Goal: Obtain resource: Download file/media

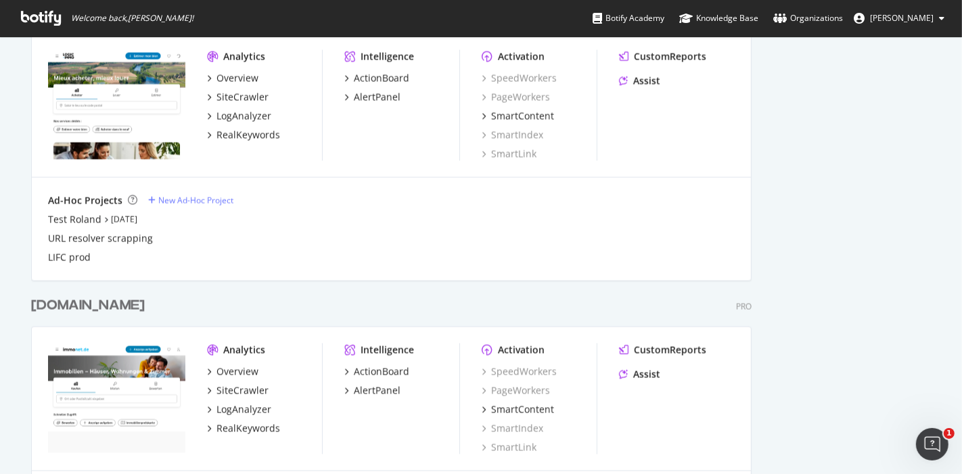
scroll to position [1838, 0]
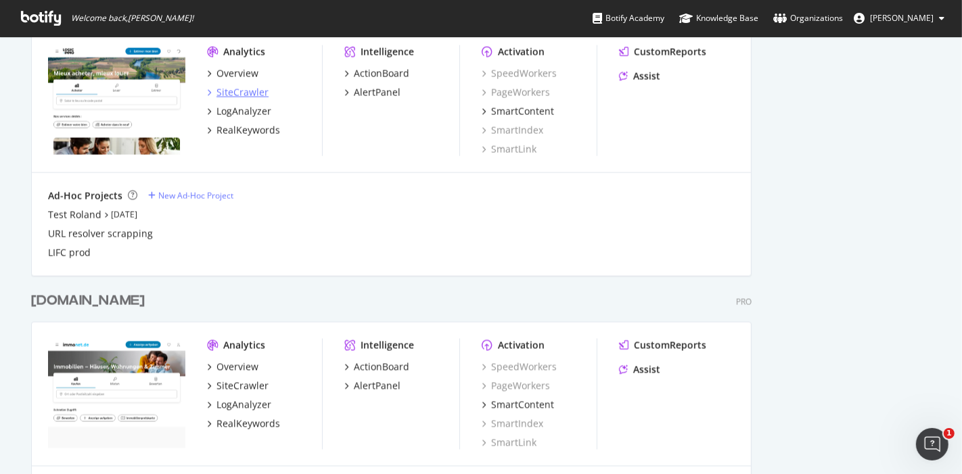
click at [224, 88] on div "SiteCrawler" at bounding box center [242, 93] width 52 height 14
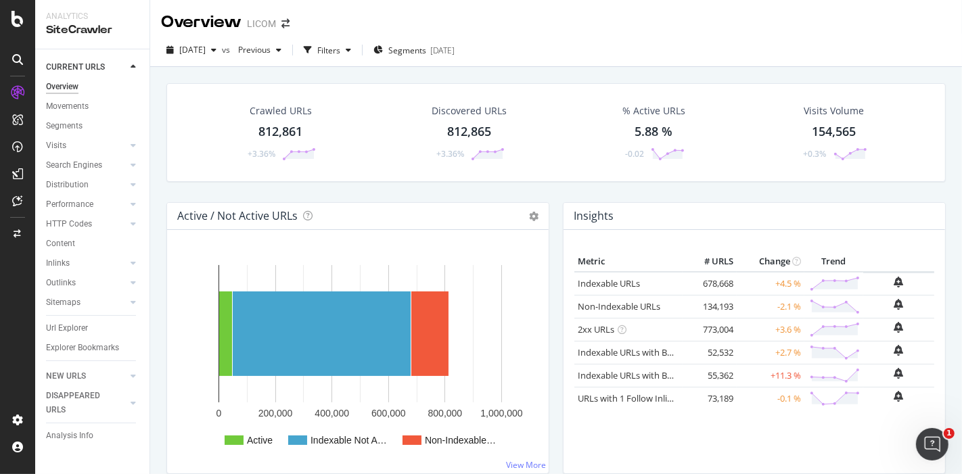
click at [286, 131] on div "812,861" at bounding box center [280, 132] width 44 height 18
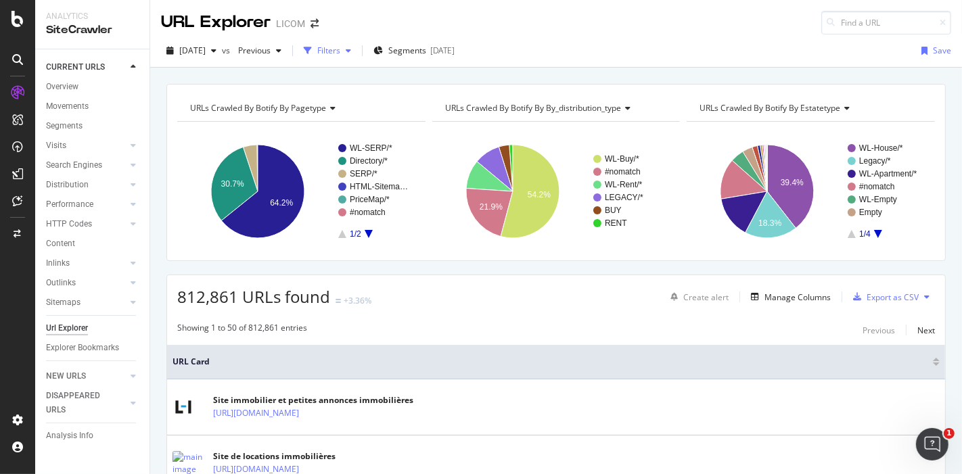
click at [340, 48] on div "Filters" at bounding box center [328, 51] width 23 height 12
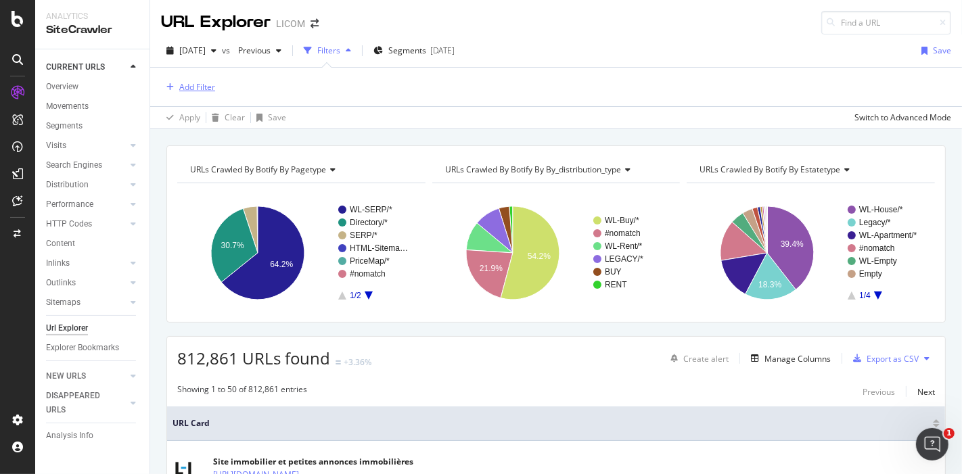
click at [185, 90] on div "Add Filter" at bounding box center [197, 87] width 36 height 12
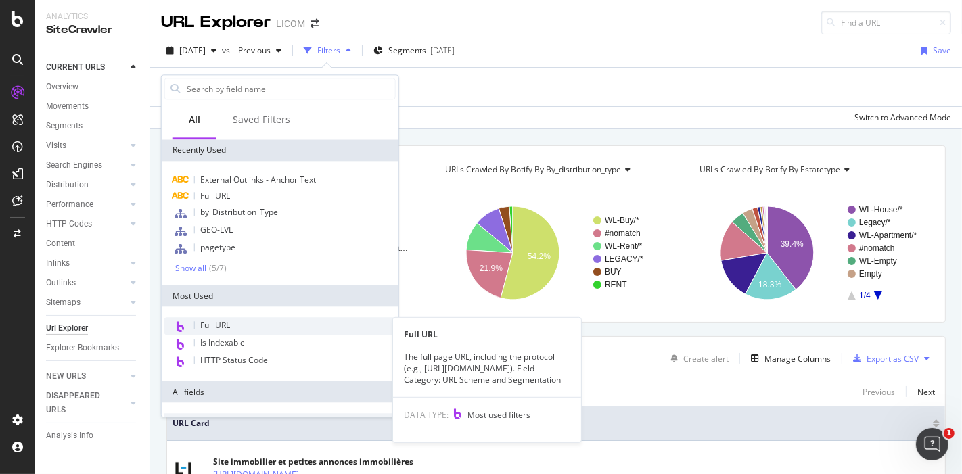
click at [218, 320] on span "Full URL" at bounding box center [215, 326] width 30 height 12
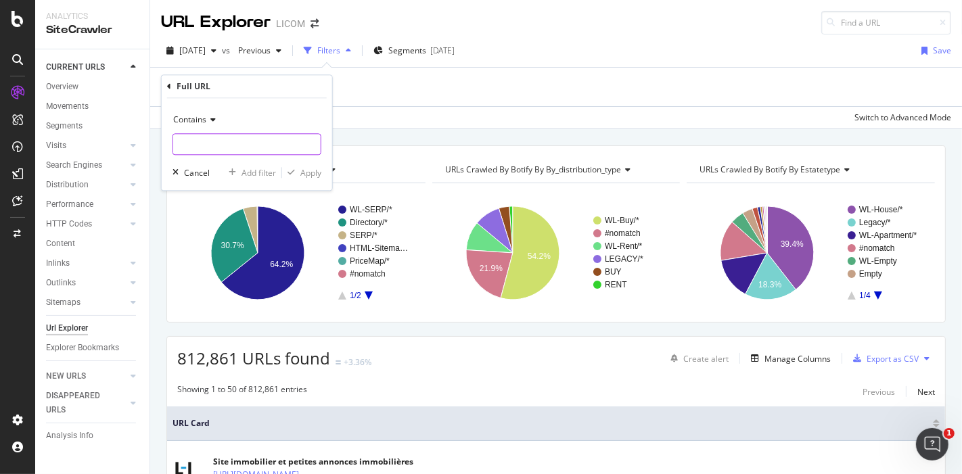
click at [208, 145] on input "text" at bounding box center [246, 145] width 147 height 22
paste input "https://docs.google.com/document/d/1P9DcVzBFRcjFuoNkbwwPFRA_YlvIhyUgpEMwDwOgBVo…"
type input "https://docs.google.com/document/d/1P9DcVzBFRcjFuoNkbwwPFRA_YlvIhyUgpEMwDwOgBVo…"
click at [269, 143] on input "text" at bounding box center [246, 145] width 147 height 22
paste input "[URL][DOMAIN_NAME]"
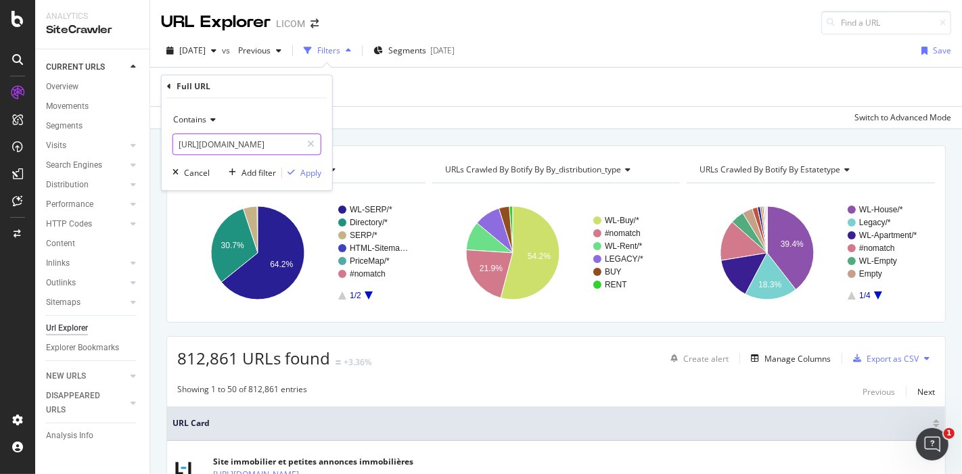
scroll to position [0, 209]
type input "[URL][DOMAIN_NAME]"
click at [311, 169] on div "Apply" at bounding box center [310, 173] width 21 height 12
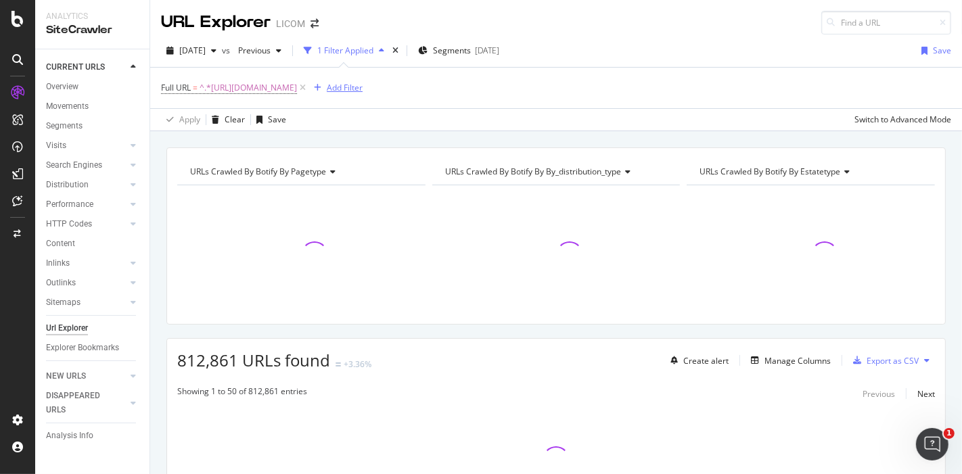
click at [363, 85] on div "Add Filter" at bounding box center [345, 88] width 36 height 12
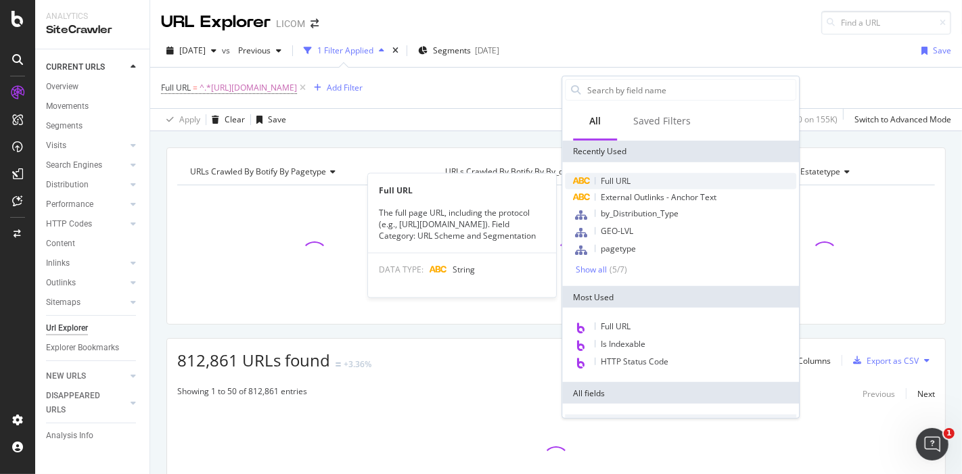
click at [622, 180] on span "Full URL" at bounding box center [616, 181] width 30 height 12
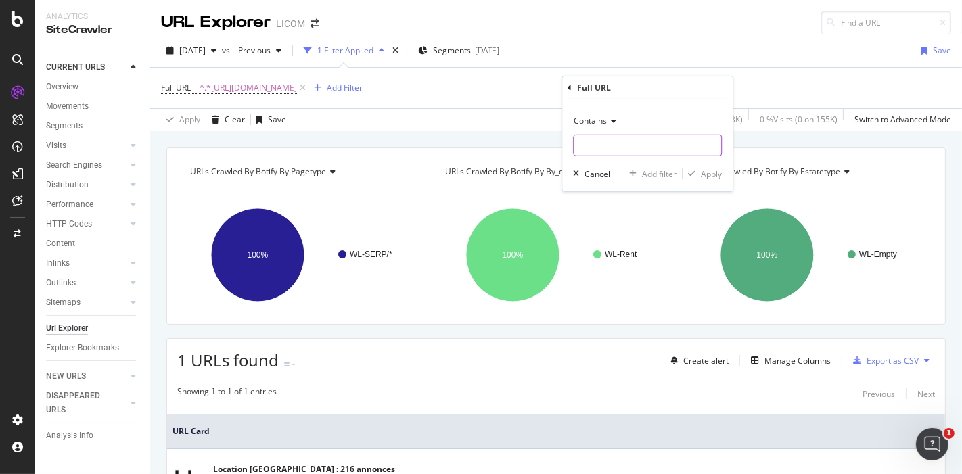
click at [622, 143] on input "text" at bounding box center [647, 146] width 147 height 22
paste input "[URL][DOMAIN_NAME]"
type input "[URL][DOMAIN_NAME]"
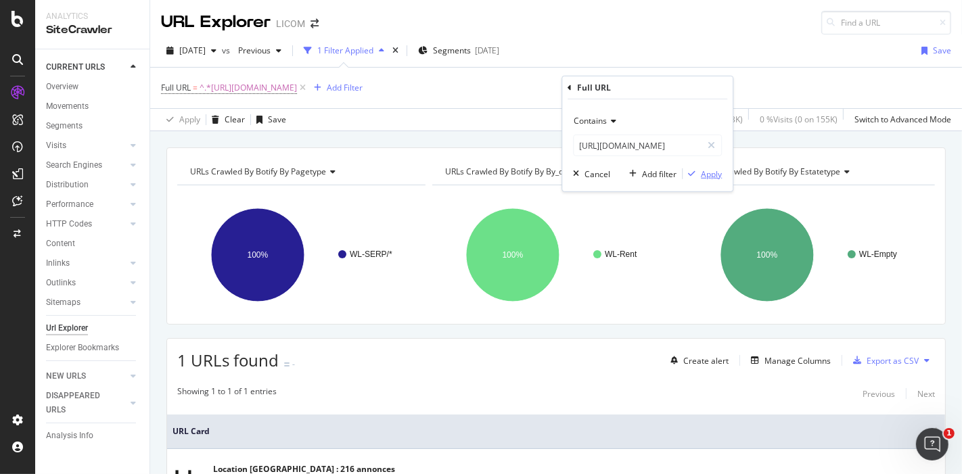
click at [705, 177] on div "Apply" at bounding box center [711, 174] width 21 height 12
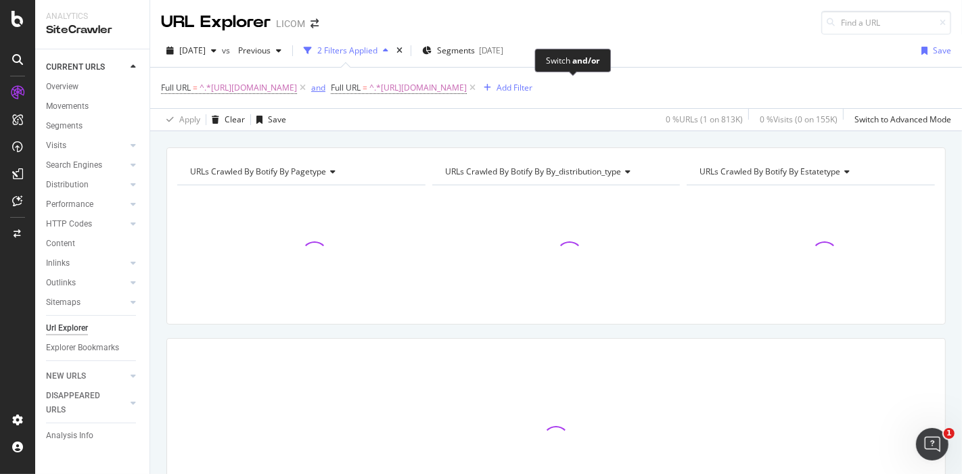
click at [325, 86] on div "and" at bounding box center [318, 88] width 14 height 12
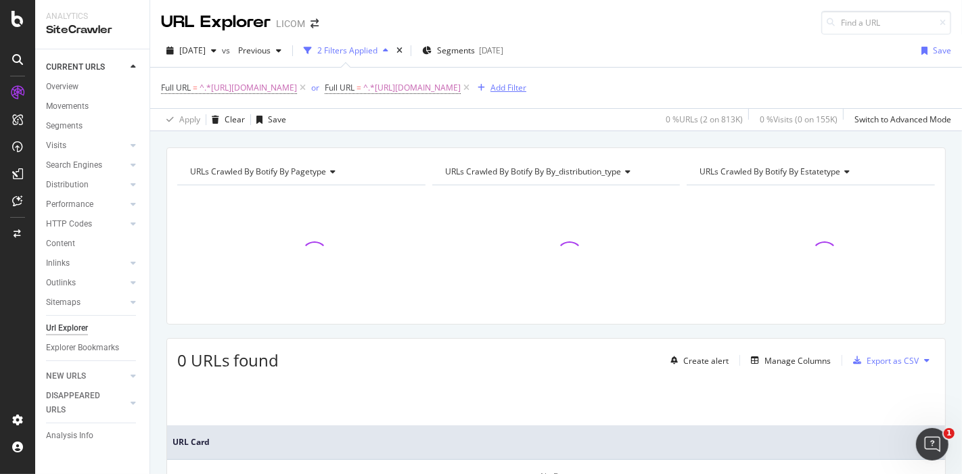
click at [526, 93] on div "Add Filter" at bounding box center [509, 88] width 36 height 12
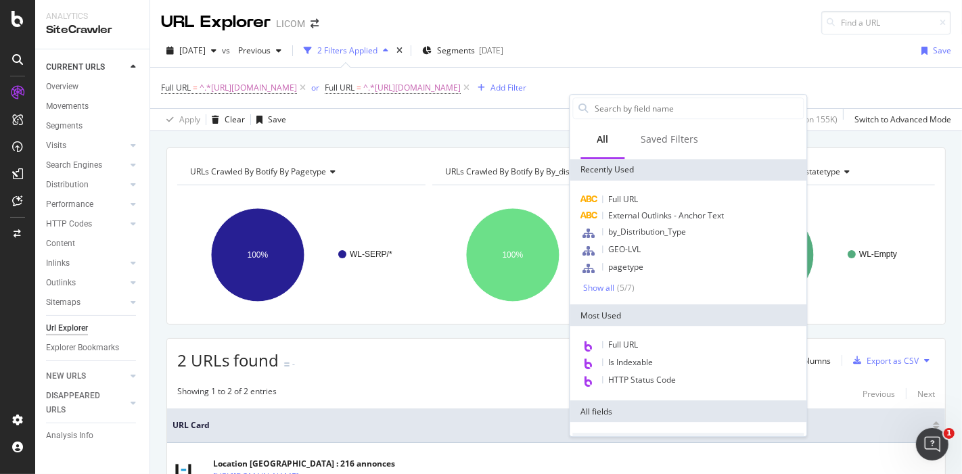
click at [375, 372] on div "2 URLs found - Create alert Manage Columns Export as CSV" at bounding box center [556, 355] width 778 height 33
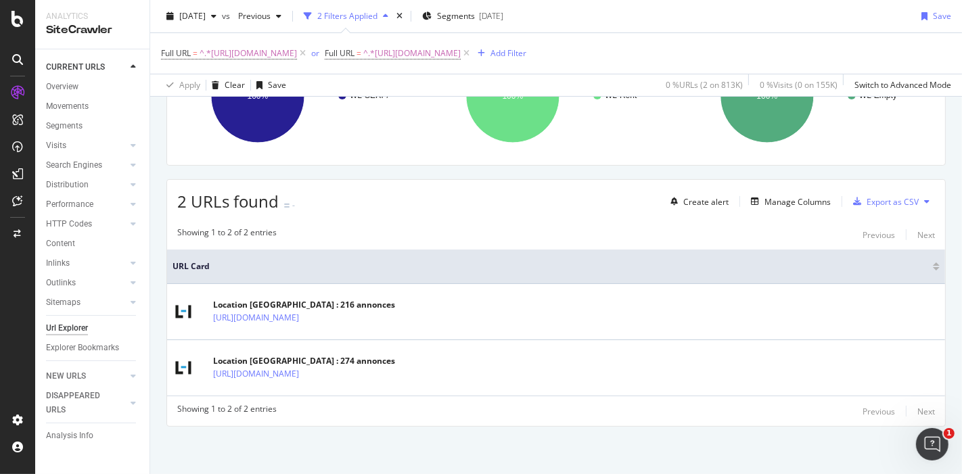
scroll to position [170, 0]
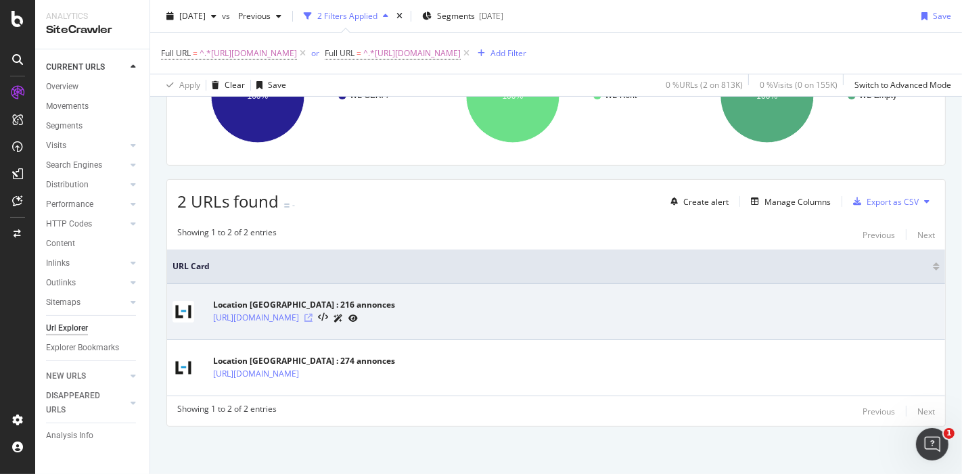
click at [313, 321] on icon at bounding box center [308, 318] width 8 height 8
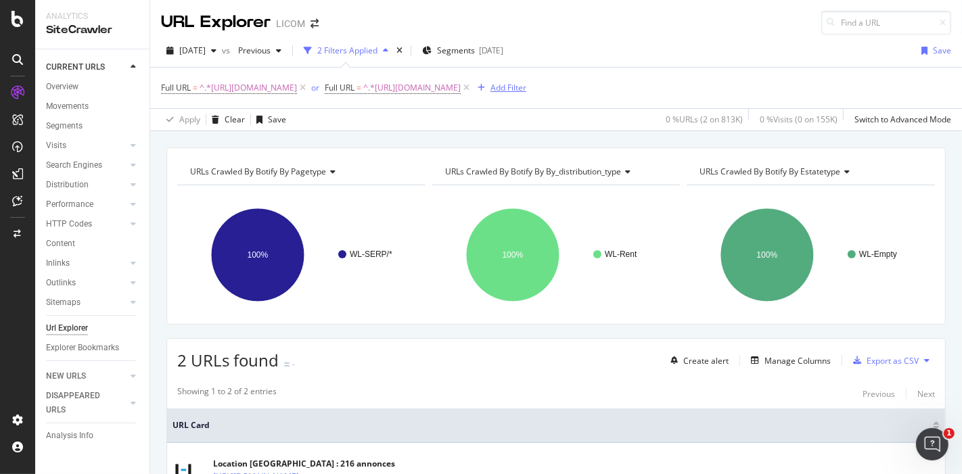
click at [526, 93] on div "Add Filter" at bounding box center [509, 88] width 36 height 12
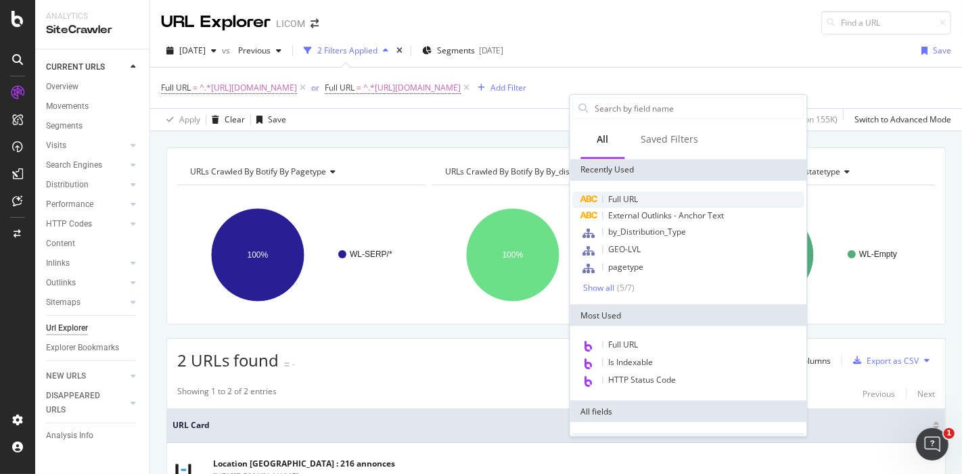
click at [620, 197] on span "Full URL" at bounding box center [623, 199] width 30 height 12
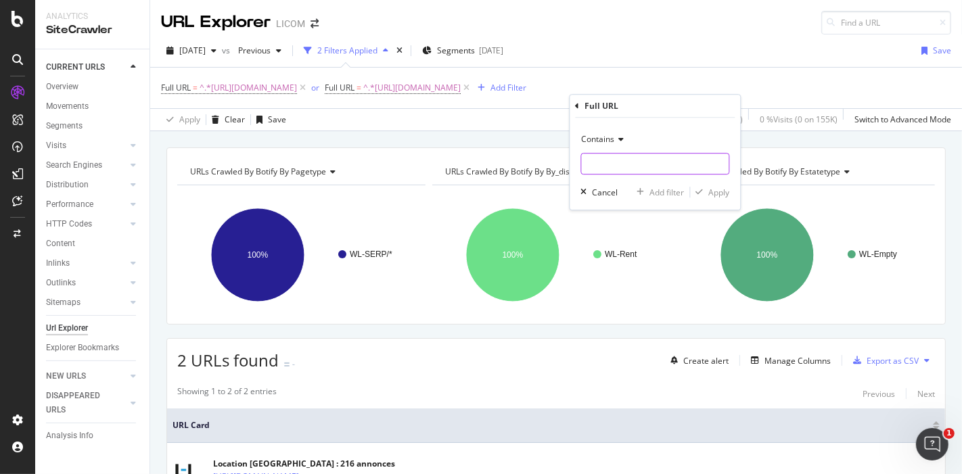
click at [628, 165] on input "text" at bounding box center [654, 164] width 147 height 22
paste input "[URL][DOMAIN_NAME]"
type input "[URL][DOMAIN_NAME]"
click at [706, 188] on div "button" at bounding box center [699, 192] width 18 height 8
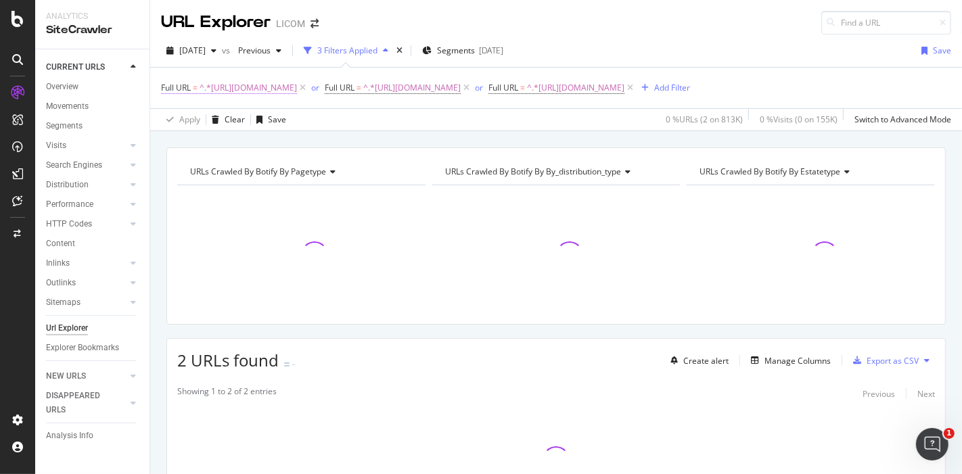
click at [297, 90] on span "^.*[URL][DOMAIN_NAME]" at bounding box center [248, 87] width 97 height 19
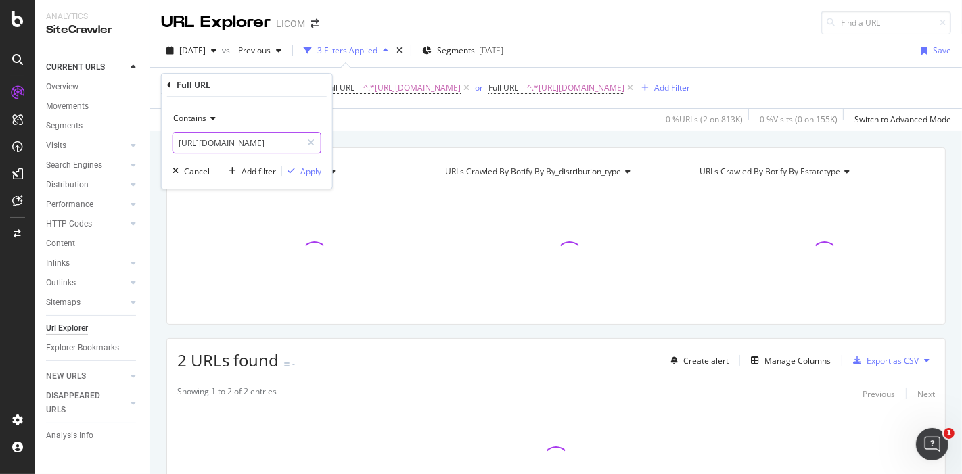
click at [278, 144] on input "[URL][DOMAIN_NAME]" at bounding box center [237, 143] width 128 height 22
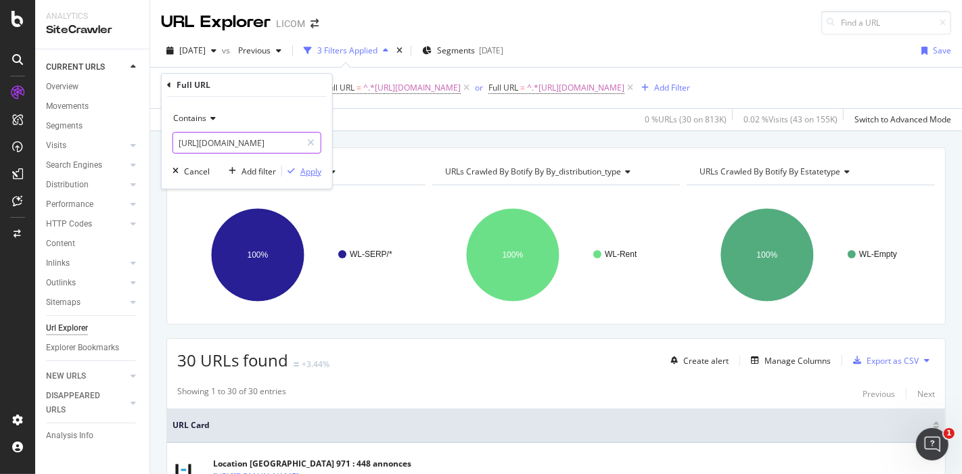
type input "[URL][DOMAIN_NAME]"
click at [305, 168] on div "Apply" at bounding box center [310, 172] width 21 height 12
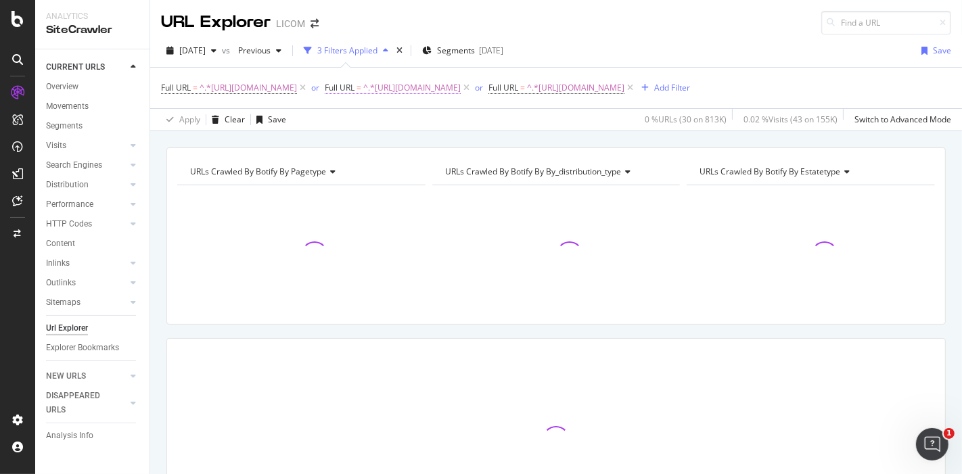
click at [461, 97] on span "^.*[URL][DOMAIN_NAME]" at bounding box center [411, 87] width 97 height 19
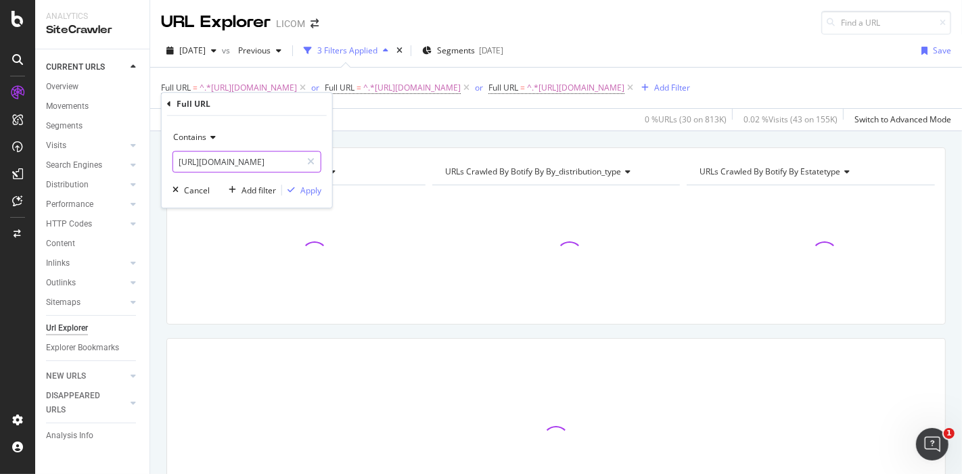
click at [257, 165] on input "[URL][DOMAIN_NAME]" at bounding box center [237, 162] width 128 height 22
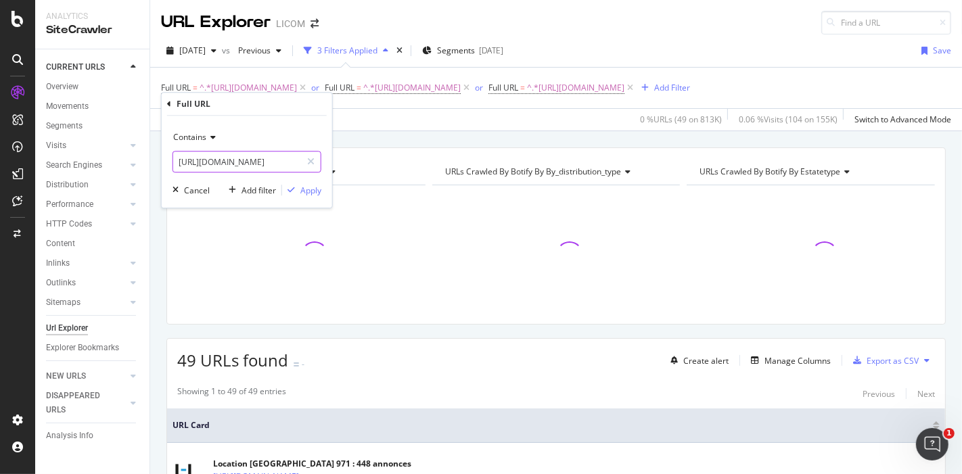
scroll to position [0, 181]
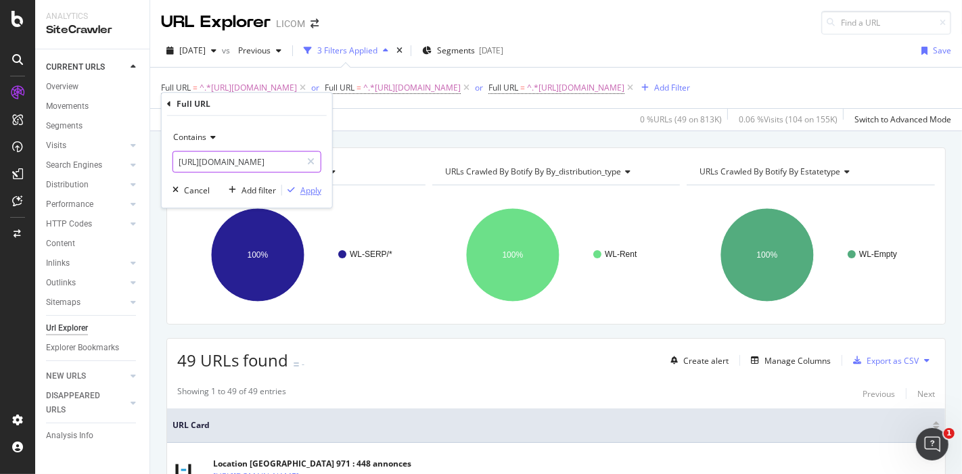
type input "[URL][DOMAIN_NAME]"
click at [314, 192] on div "Apply" at bounding box center [310, 191] width 21 height 12
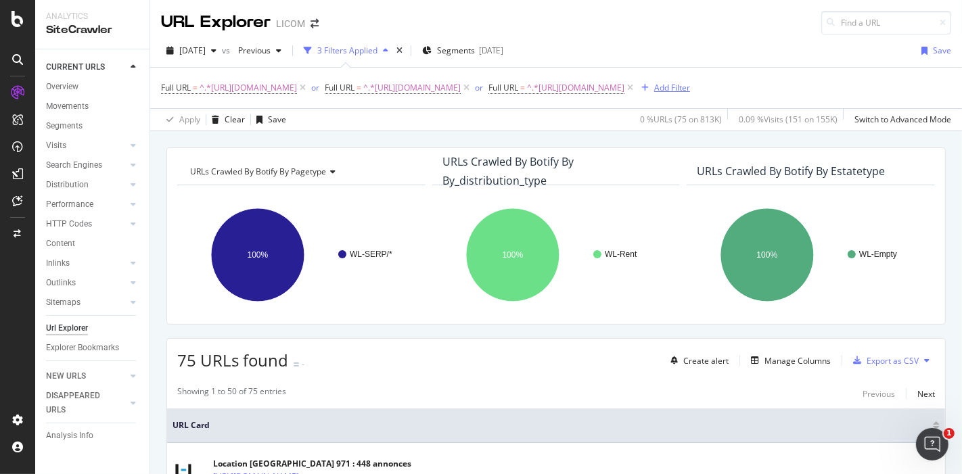
click at [654, 93] on div "Add Filter" at bounding box center [672, 88] width 36 height 12
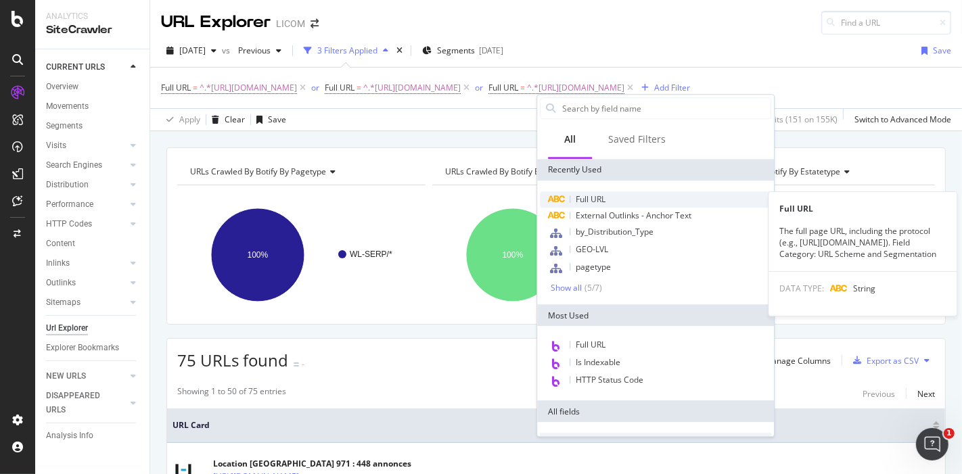
click at [595, 193] on span "Full URL" at bounding box center [591, 199] width 30 height 12
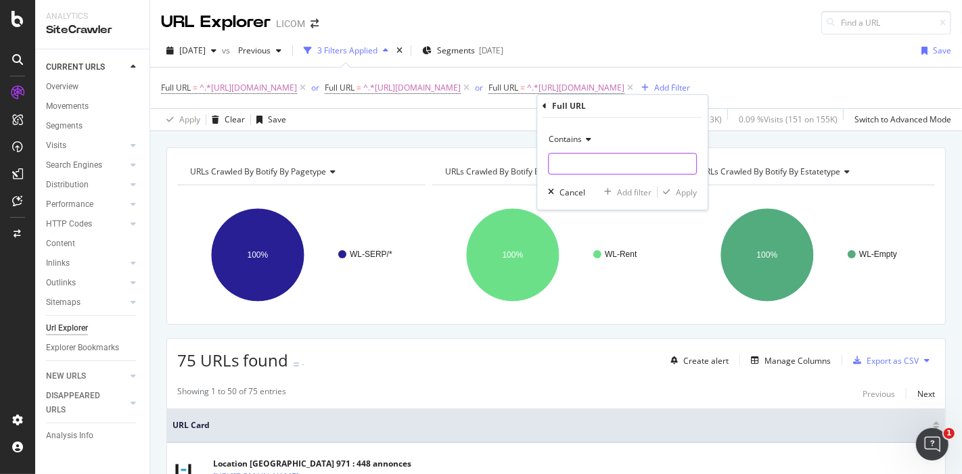
click at [610, 161] on input "text" at bounding box center [622, 164] width 147 height 22
paste input "[URL][DOMAIN_NAME]"
type input "[URL][DOMAIN_NAME]"
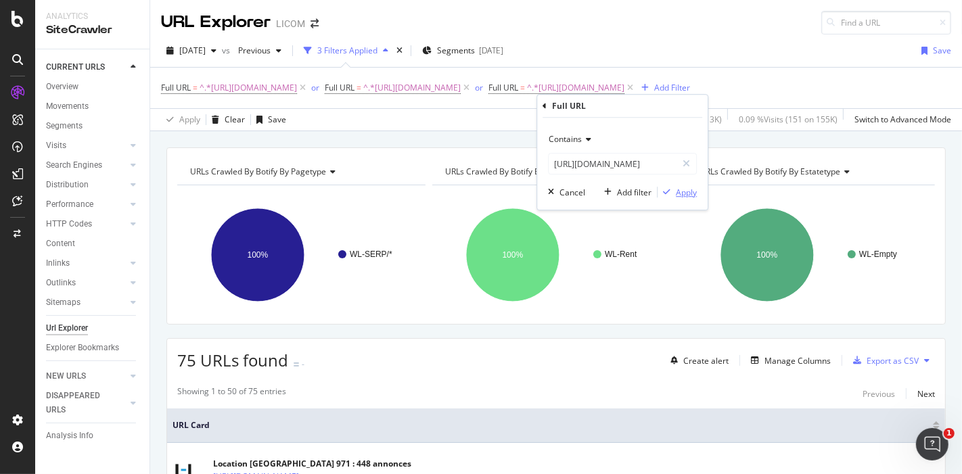
click at [684, 187] on div "Apply" at bounding box center [686, 193] width 21 height 12
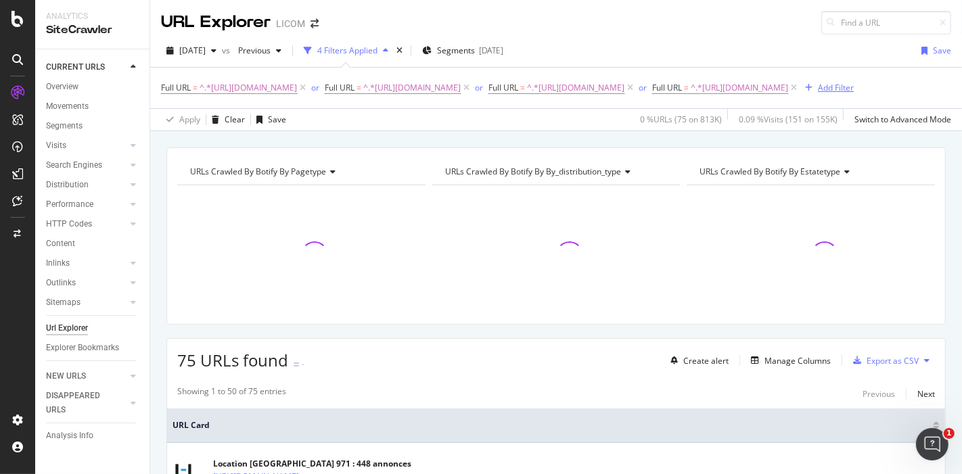
click at [818, 93] on div "Add Filter" at bounding box center [836, 88] width 36 height 12
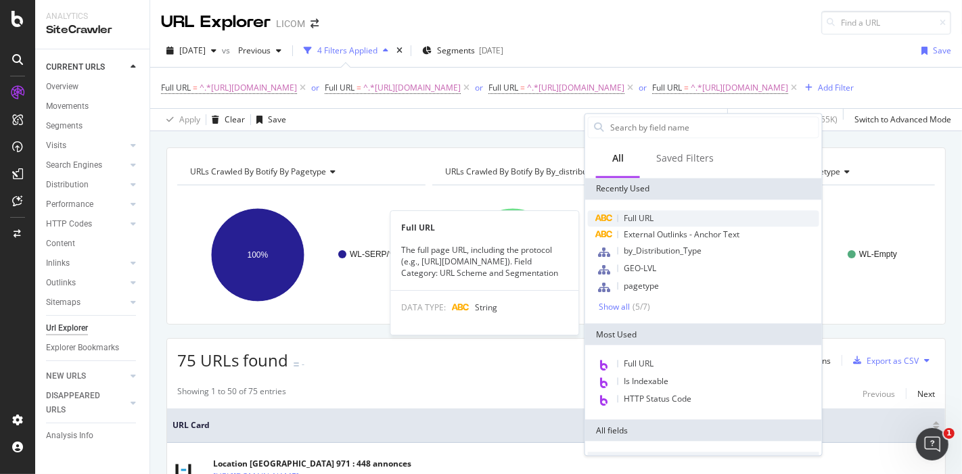
click at [651, 221] on span "Full URL" at bounding box center [639, 218] width 30 height 12
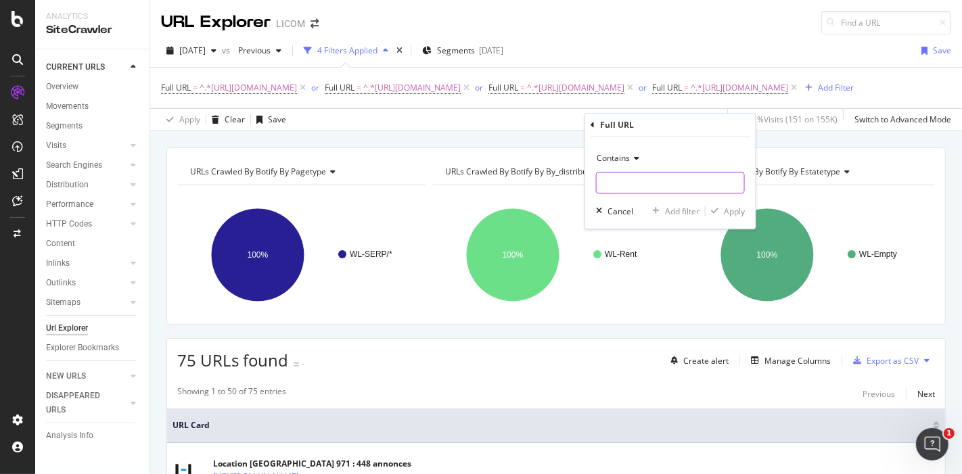
click at [645, 188] on input "text" at bounding box center [670, 184] width 147 height 22
paste input "[URL][DOMAIN_NAME]"
type input "[URL][DOMAIN_NAME]"
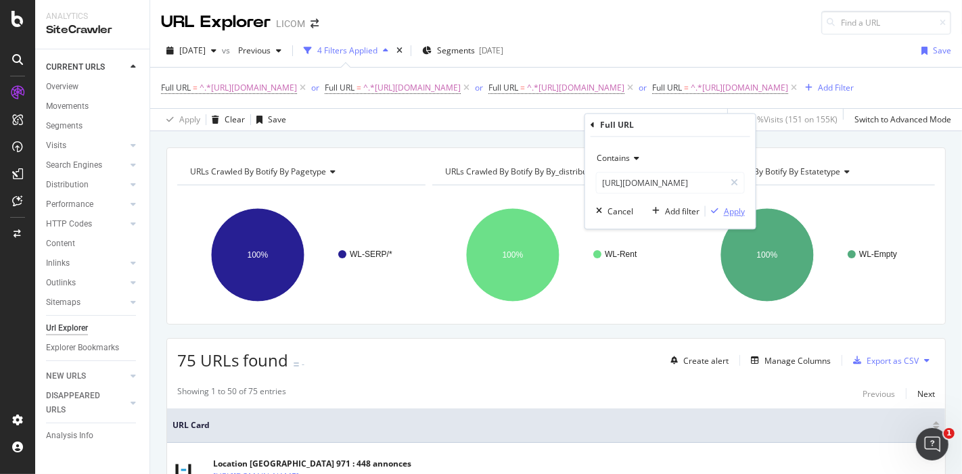
click at [729, 206] on div "Apply" at bounding box center [734, 212] width 21 height 12
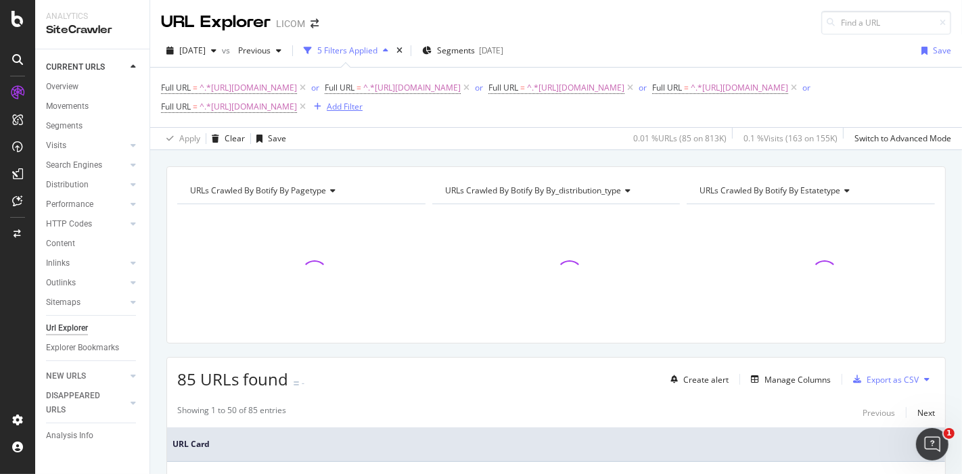
click at [363, 114] on div "Add Filter" at bounding box center [336, 106] width 54 height 15
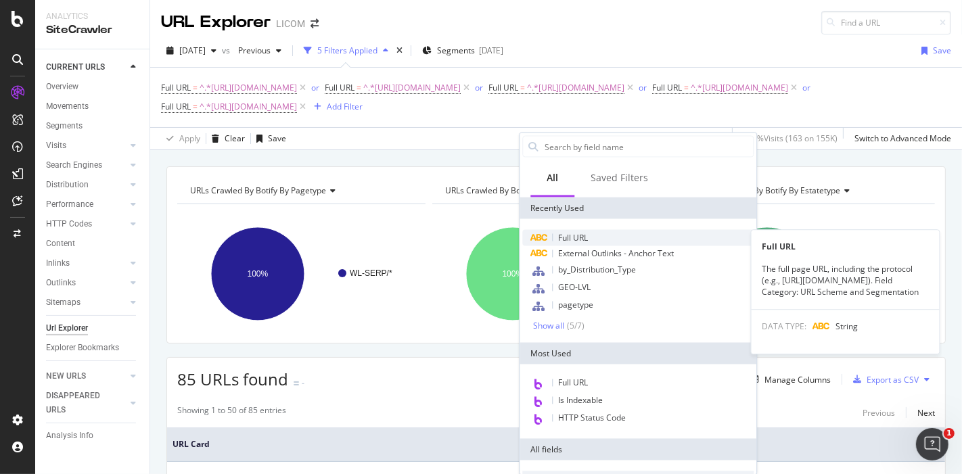
click at [595, 235] on div "Full URL" at bounding box center [637, 238] width 231 height 16
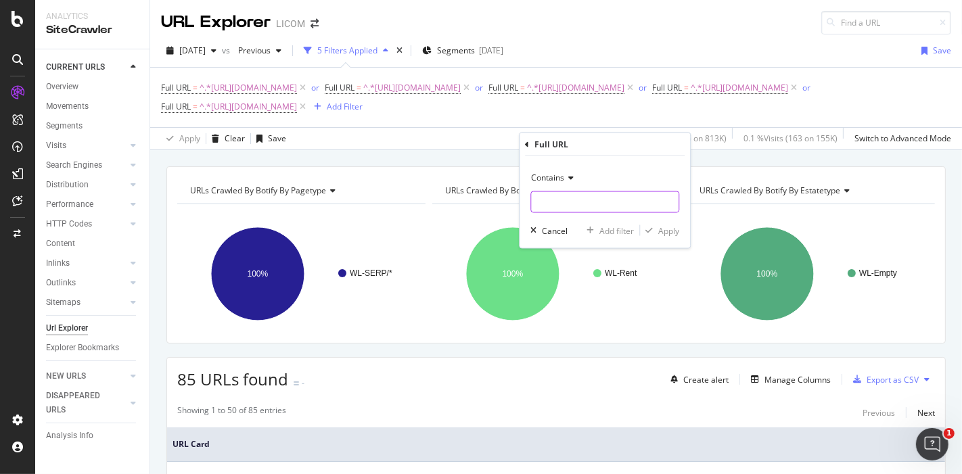
click at [566, 198] on input "text" at bounding box center [604, 202] width 147 height 22
paste input "[URL][DOMAIN_NAME]"
type input "[URL][DOMAIN_NAME]"
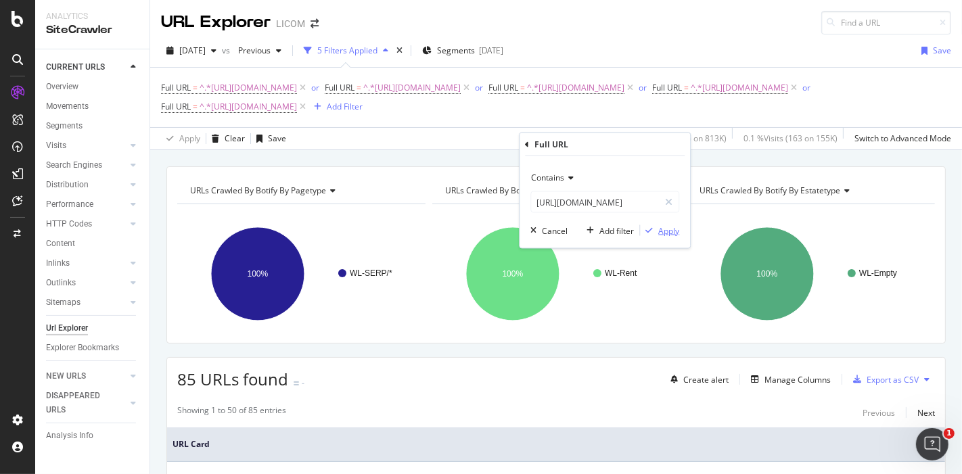
click at [660, 227] on div "Apply" at bounding box center [668, 231] width 21 height 12
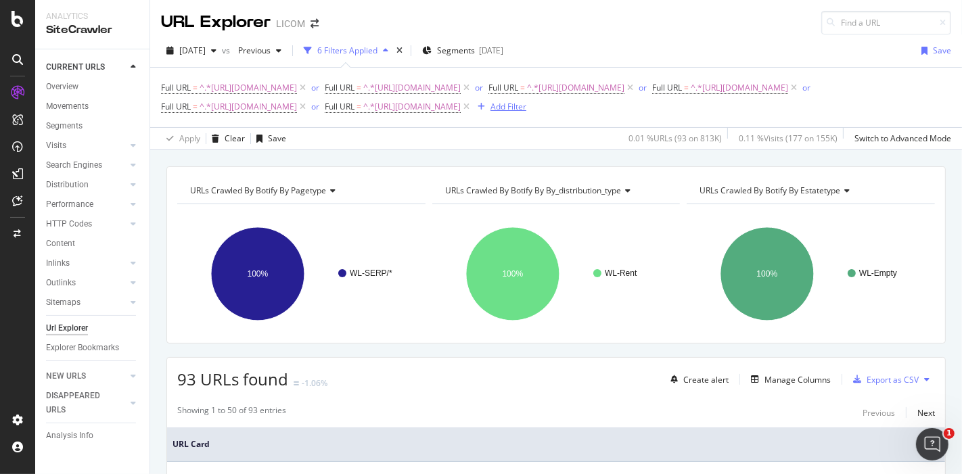
click at [491, 112] on div "Add Filter" at bounding box center [509, 107] width 36 height 12
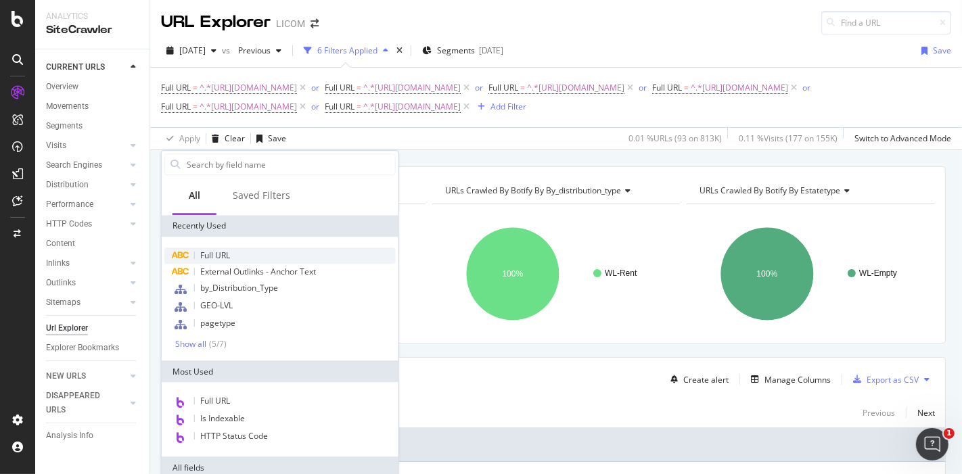
click at [307, 256] on div "Full URL" at bounding box center [279, 256] width 231 height 16
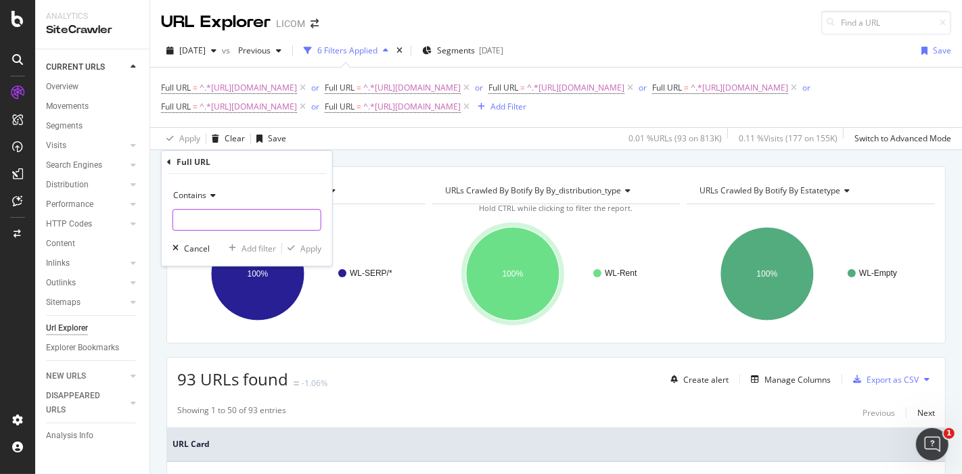
click at [237, 218] on input "text" at bounding box center [246, 220] width 147 height 22
paste input "[URL][DOMAIN_NAME][PERSON_NAME]"
type input "[URL][DOMAIN_NAME][PERSON_NAME]"
click at [302, 246] on div "Apply" at bounding box center [310, 249] width 21 height 12
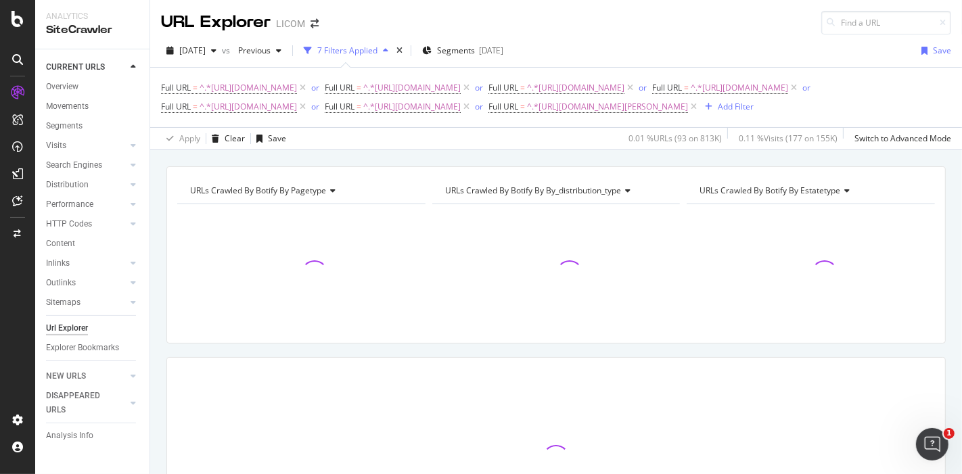
click at [317, 196] on span "URLs Crawled By Botify By pagetype" at bounding box center [258, 191] width 136 height 12
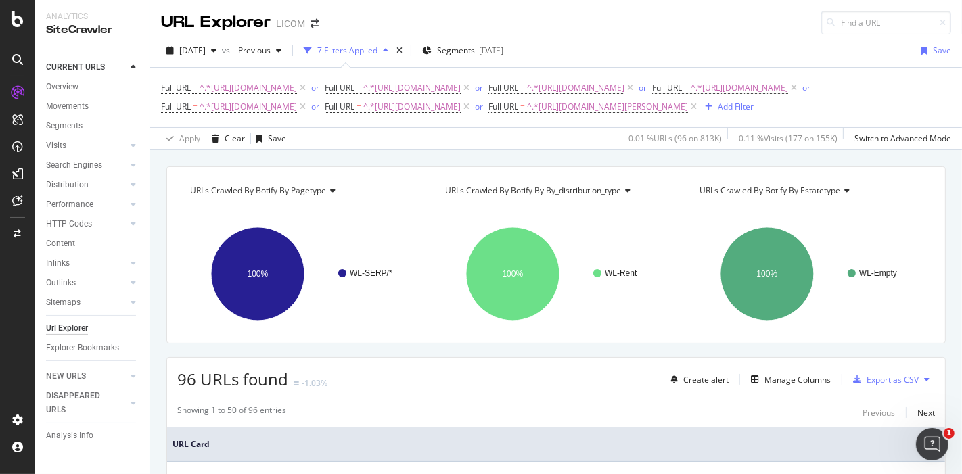
click at [340, 333] on rect "A chart." at bounding box center [299, 274] width 244 height 118
click at [311, 196] on span "URLs Crawled By Botify By pagetype" at bounding box center [258, 191] width 136 height 12
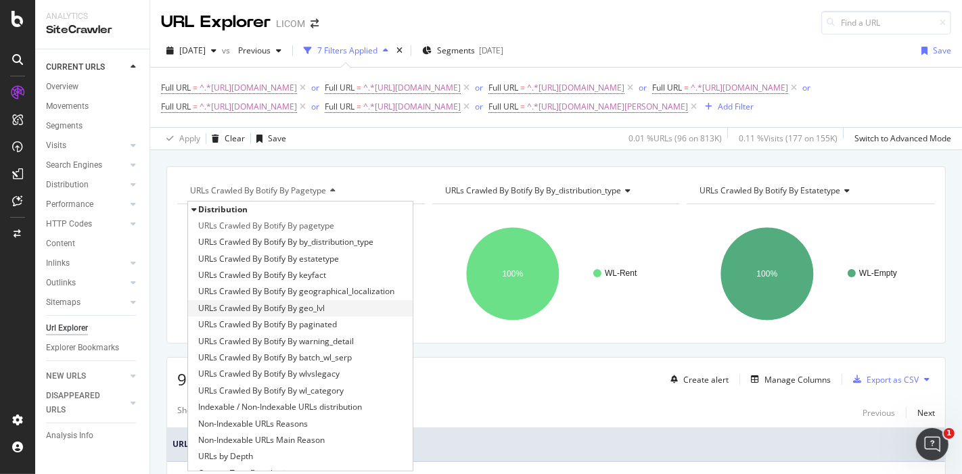
click at [315, 315] on span "URLs Crawled By Botify By geo_lvl" at bounding box center [261, 309] width 127 height 14
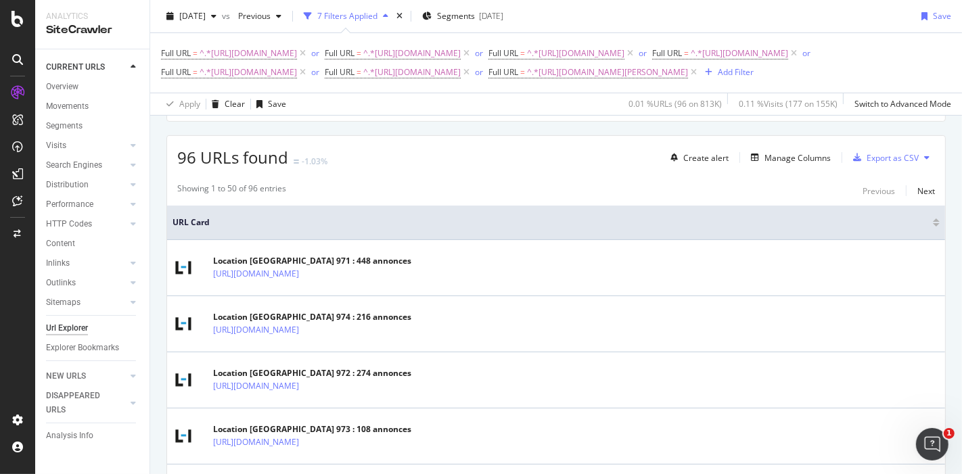
scroll to position [217, 0]
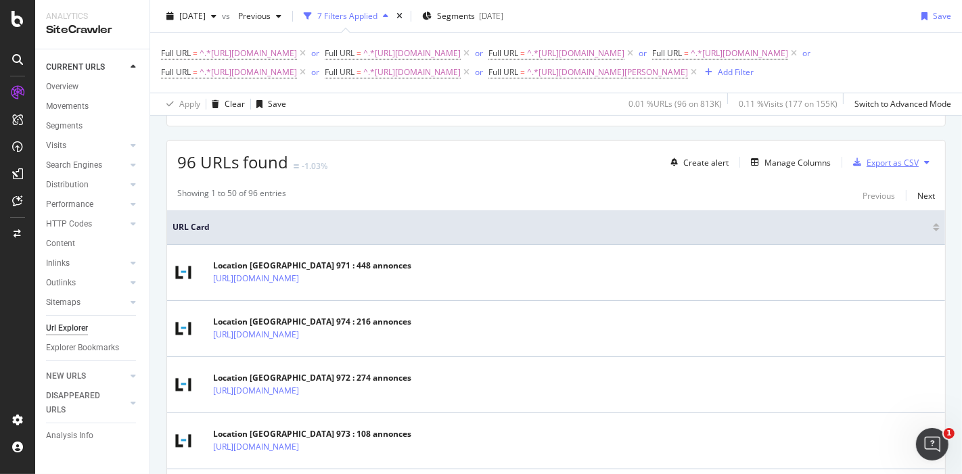
click at [877, 168] on div "Export as CSV" at bounding box center [893, 163] width 52 height 12
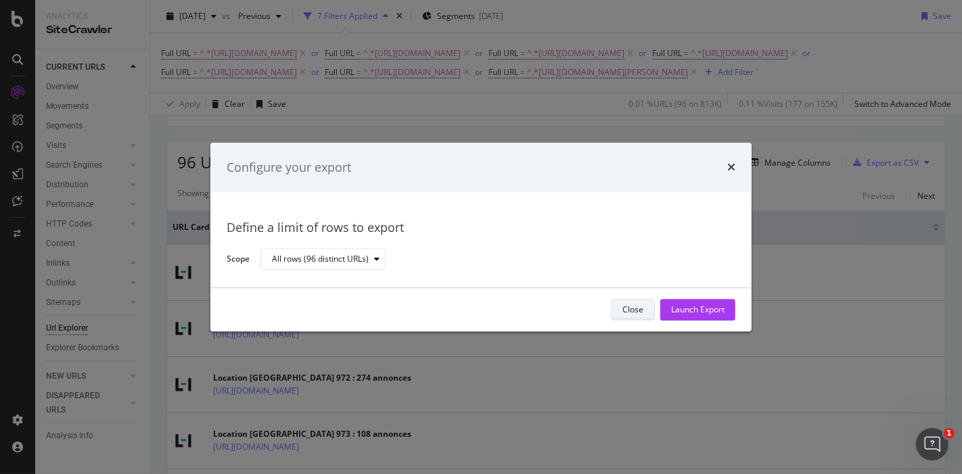
click at [629, 311] on div "Close" at bounding box center [632, 310] width 21 height 12
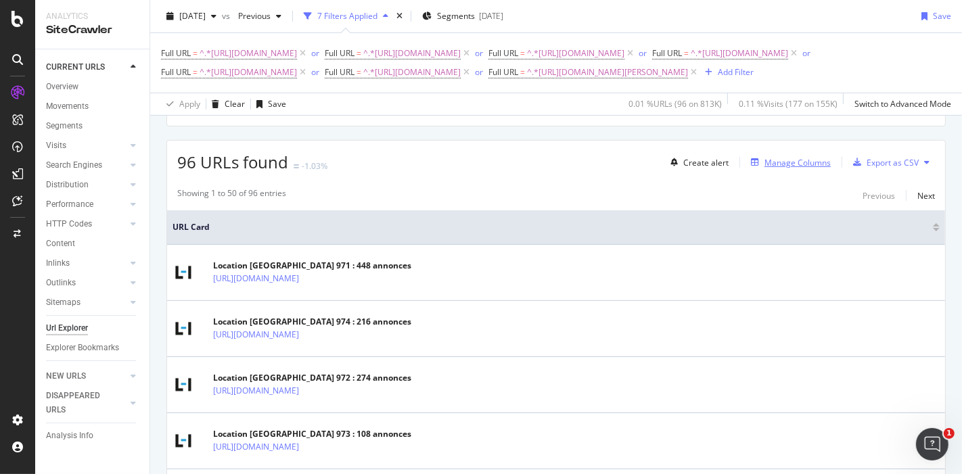
click at [779, 168] on div "Manage Columns" at bounding box center [798, 163] width 66 height 12
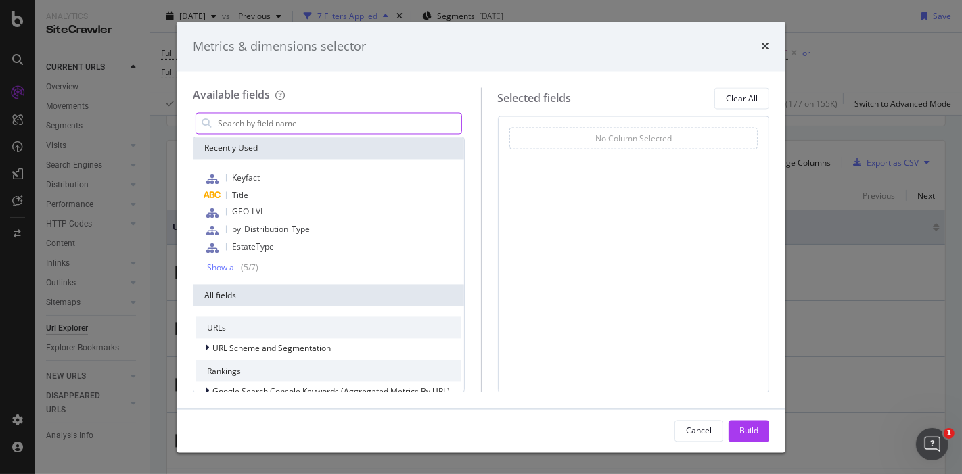
click at [328, 124] on input "modal" at bounding box center [338, 124] width 245 height 20
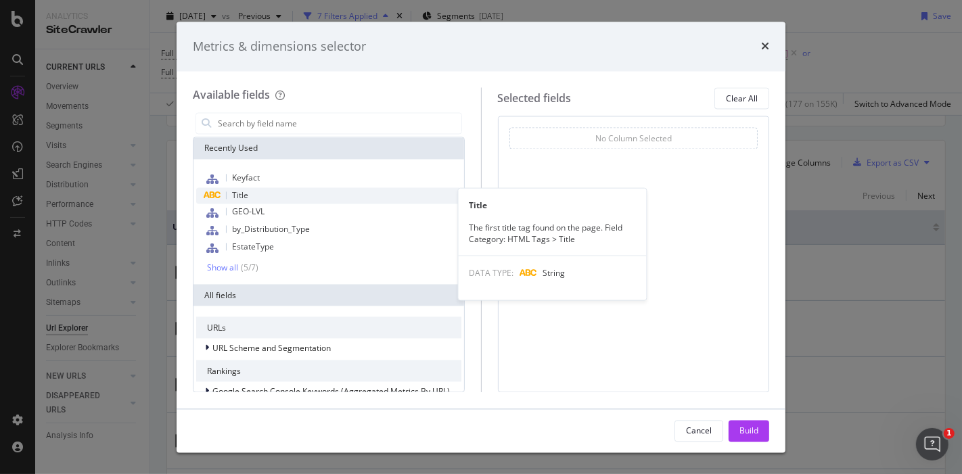
click at [296, 192] on div "Title" at bounding box center [328, 196] width 265 height 16
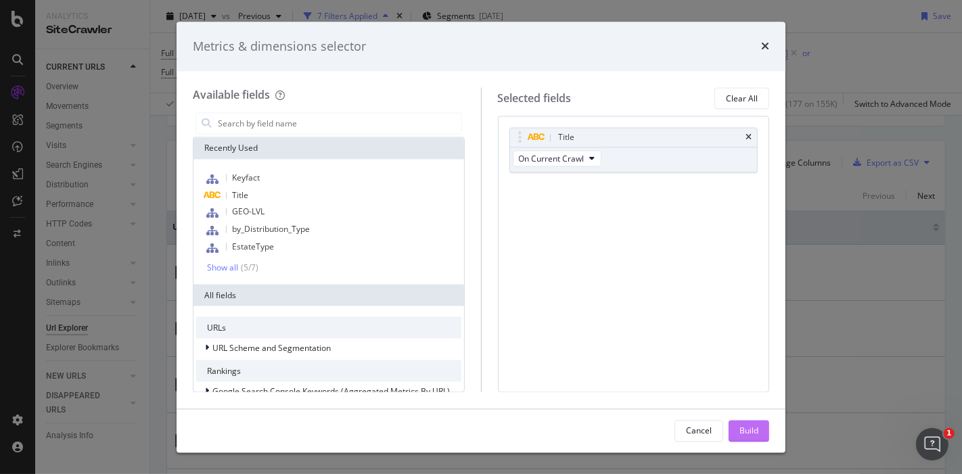
click at [731, 425] on button "Build" at bounding box center [749, 431] width 41 height 22
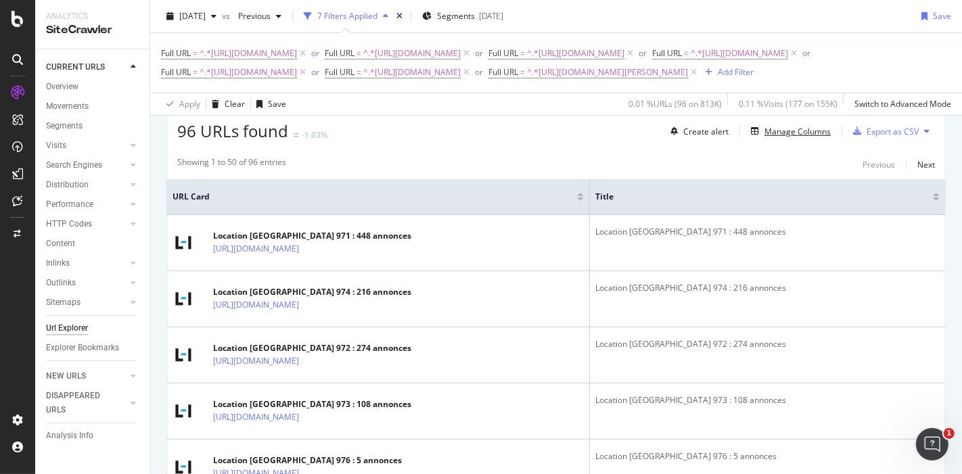
scroll to position [237, 0]
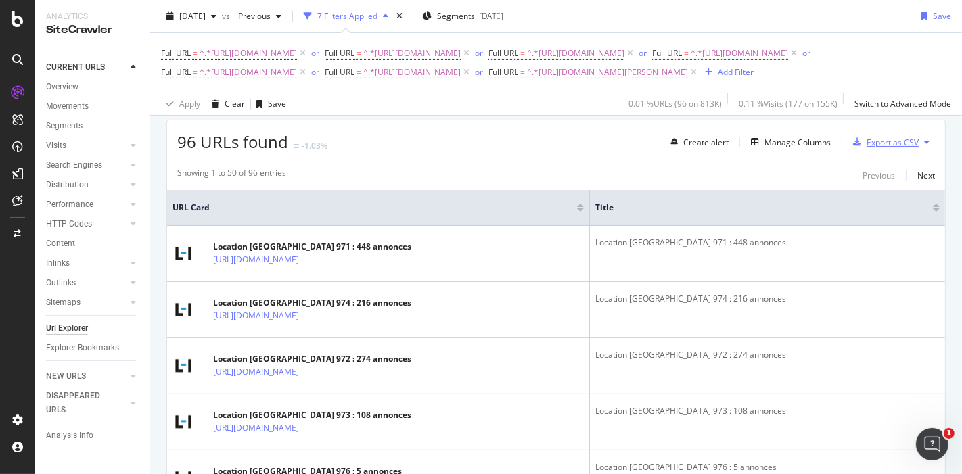
click at [882, 148] on div "Export as CSV" at bounding box center [893, 143] width 52 height 12
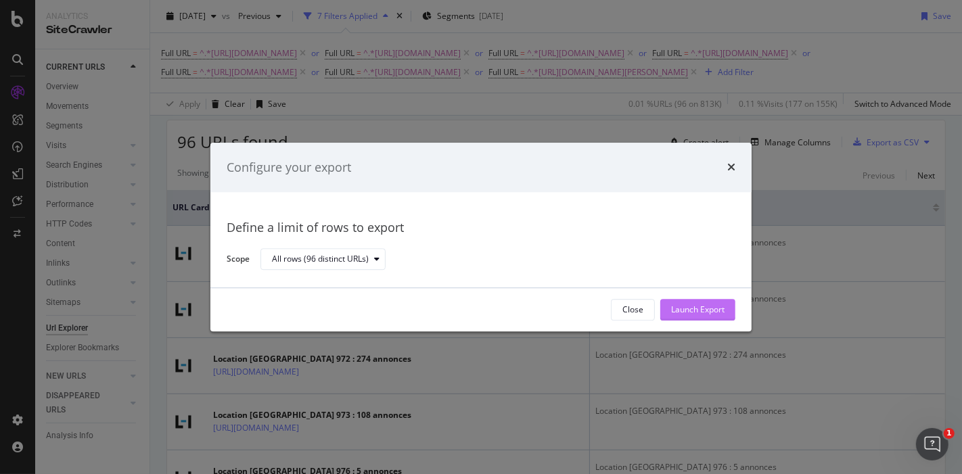
click at [695, 309] on div "Launch Export" at bounding box center [697, 310] width 53 height 12
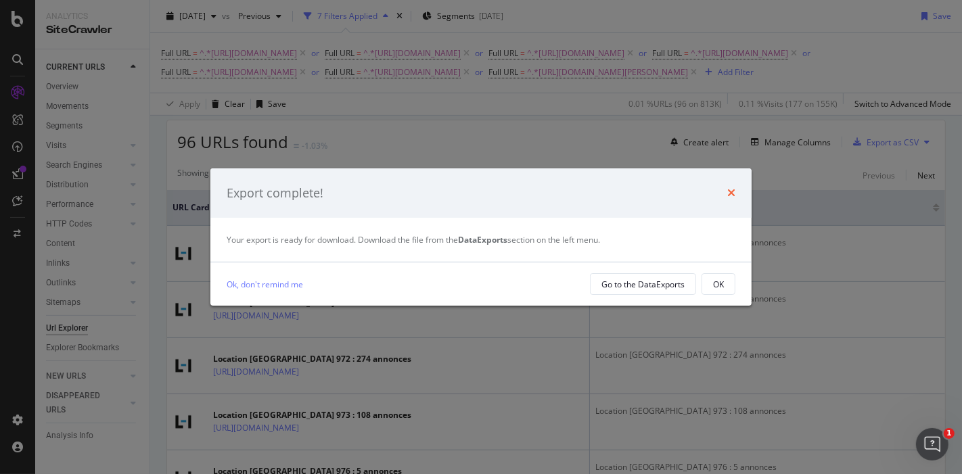
click at [731, 188] on icon "times" at bounding box center [731, 192] width 8 height 11
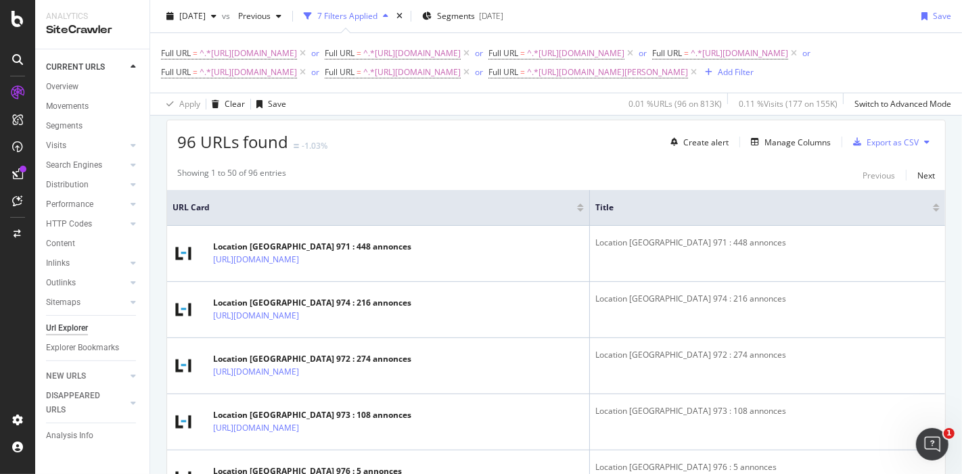
scroll to position [0, 0]
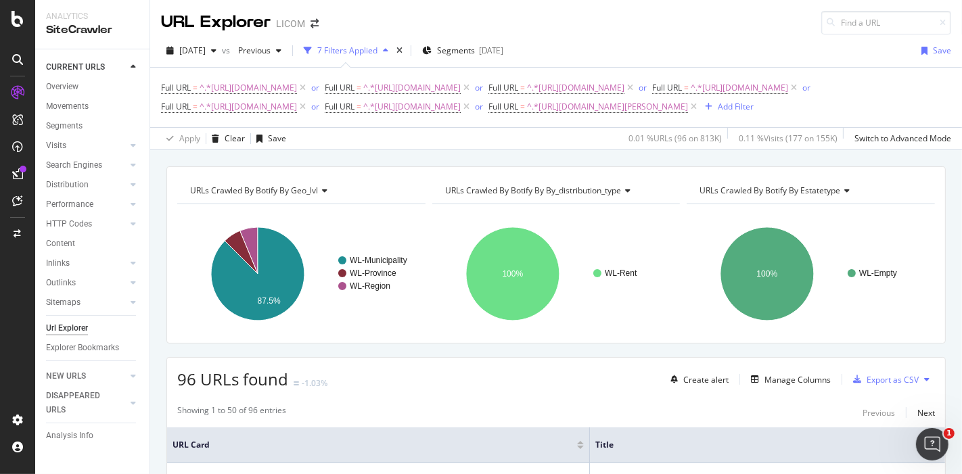
click at [572, 196] on span "URLs Crawled By Botify By by_distribution_type" at bounding box center [533, 191] width 176 height 12
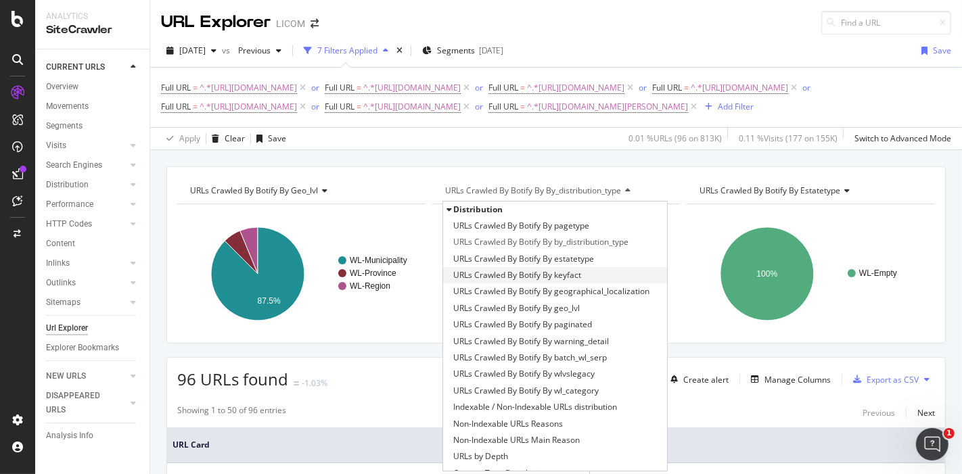
click at [568, 282] on span "URLs Crawled By Botify By keyfact" at bounding box center [517, 276] width 128 height 14
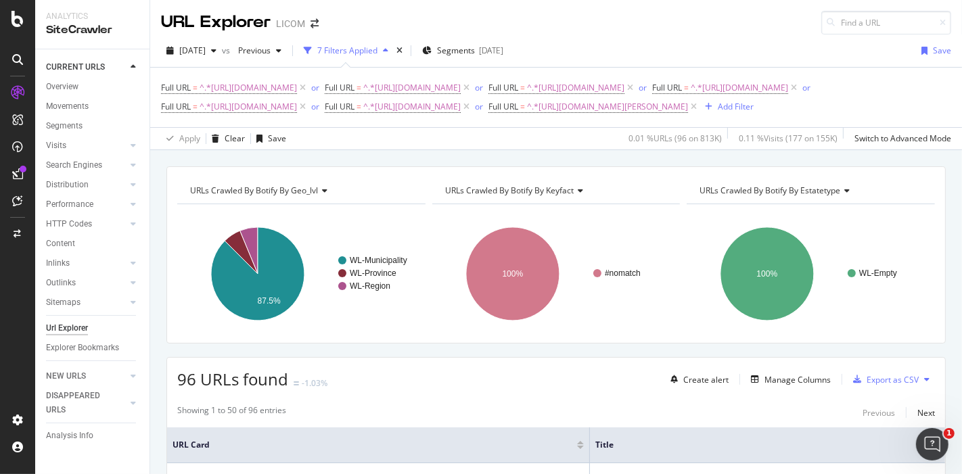
click at [748, 202] on div "URLs Crawled By Botify By estatetype" at bounding box center [810, 191] width 226 height 22
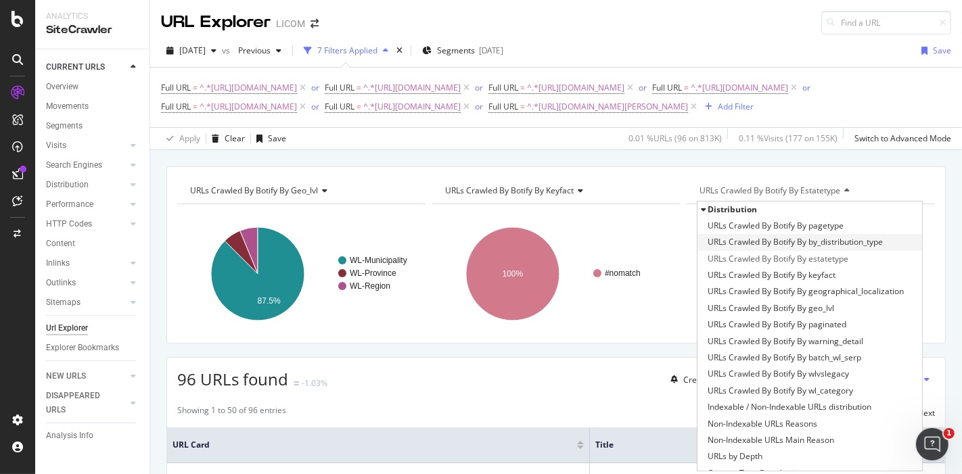
click at [812, 249] on span "URLs Crawled By Botify By by_distribution_type" at bounding box center [795, 242] width 175 height 14
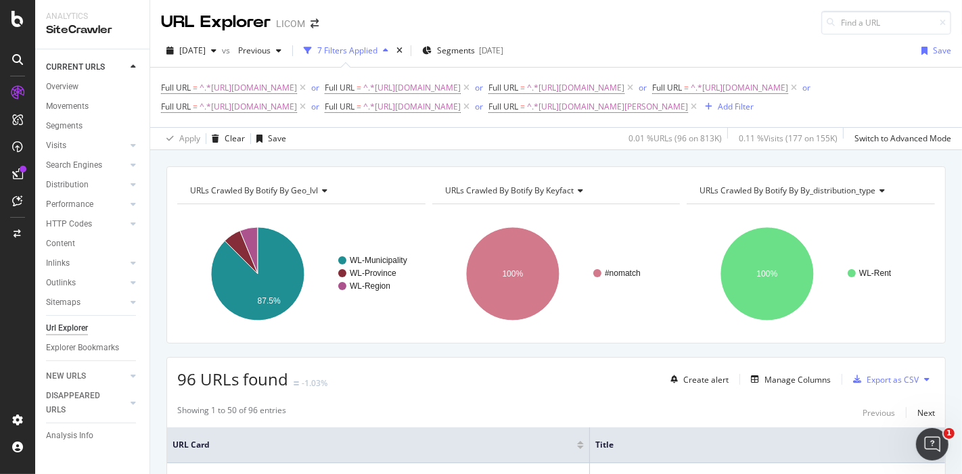
click at [832, 202] on div "URLs Crawled By Botify By by_distribution_type" at bounding box center [810, 191] width 226 height 22
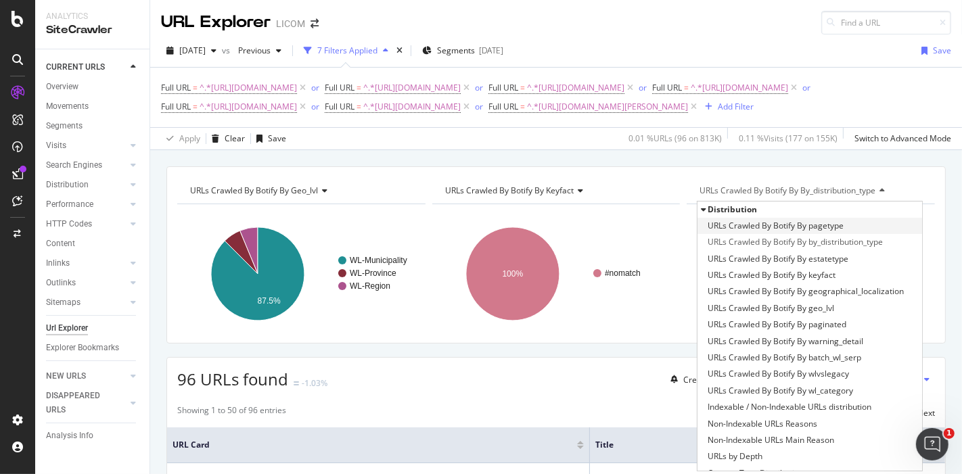
click at [806, 233] on span "URLs Crawled By Botify By pagetype" at bounding box center [776, 226] width 136 height 14
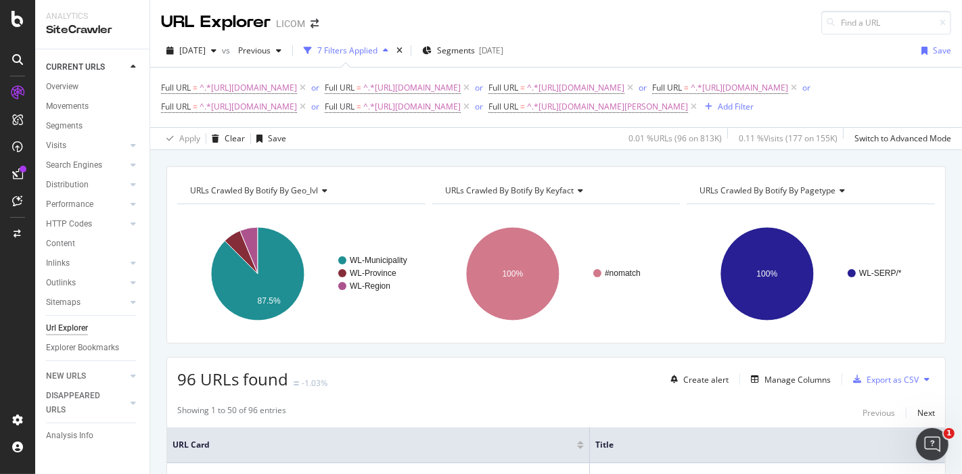
click at [827, 196] on span "URLs Crawled By Botify By pagetype" at bounding box center [768, 191] width 136 height 12
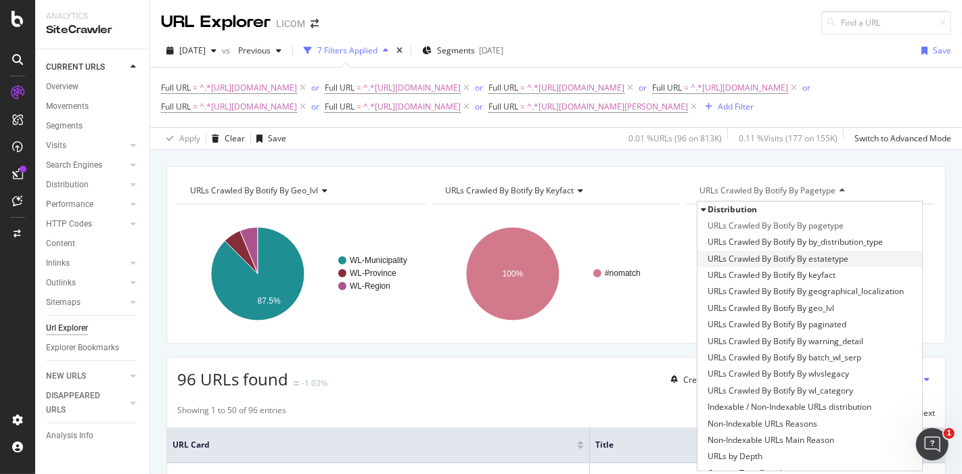
click at [827, 266] on span "URLs Crawled By Botify By estatetype" at bounding box center [778, 259] width 141 height 14
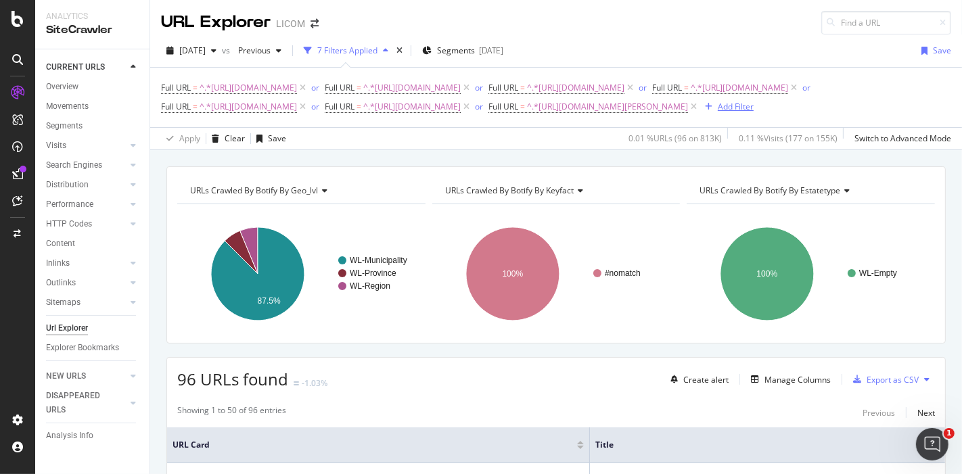
click at [718, 112] on div "Add Filter" at bounding box center [736, 107] width 36 height 12
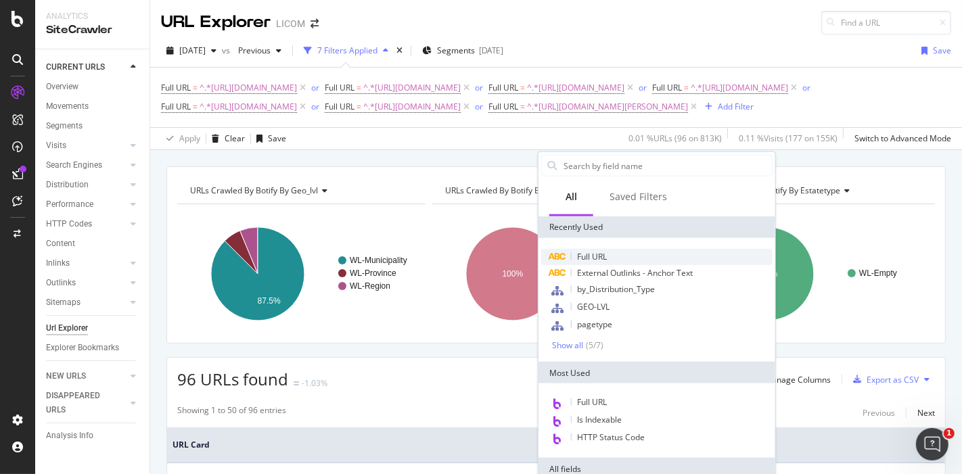
click at [589, 259] on span "Full URL" at bounding box center [592, 257] width 30 height 12
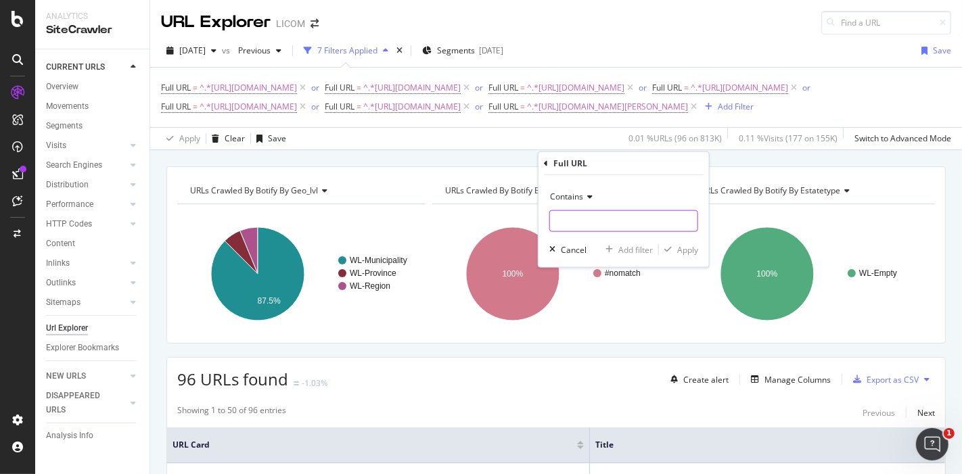
click at [575, 225] on input "text" at bounding box center [623, 221] width 147 height 22
type input "caledonie"
click at [687, 251] on div "Apply" at bounding box center [687, 250] width 21 height 12
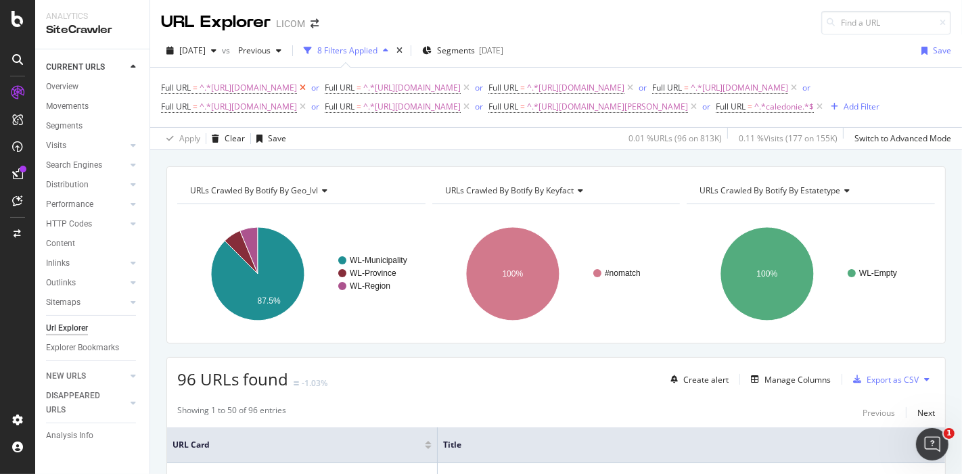
click at [309, 89] on icon at bounding box center [303, 88] width 12 height 14
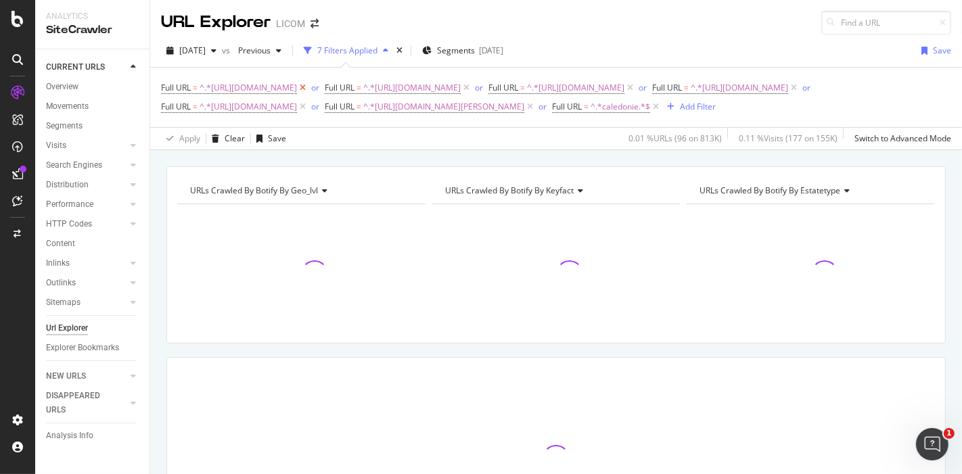
click at [309, 89] on icon at bounding box center [303, 88] width 12 height 14
click at [309, 88] on icon at bounding box center [303, 88] width 12 height 14
click at [309, 87] on icon at bounding box center [303, 88] width 12 height 14
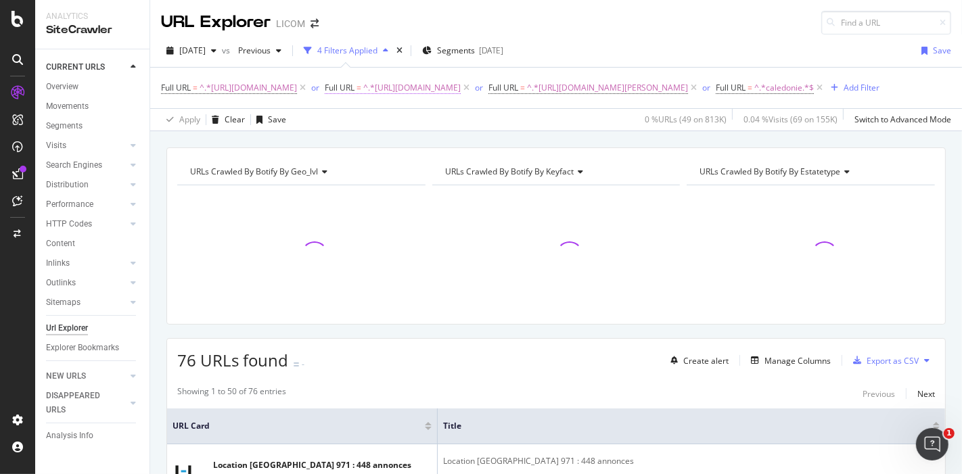
click at [309, 87] on icon at bounding box center [303, 88] width 12 height 14
click at [536, 86] on icon at bounding box center [530, 88] width 12 height 14
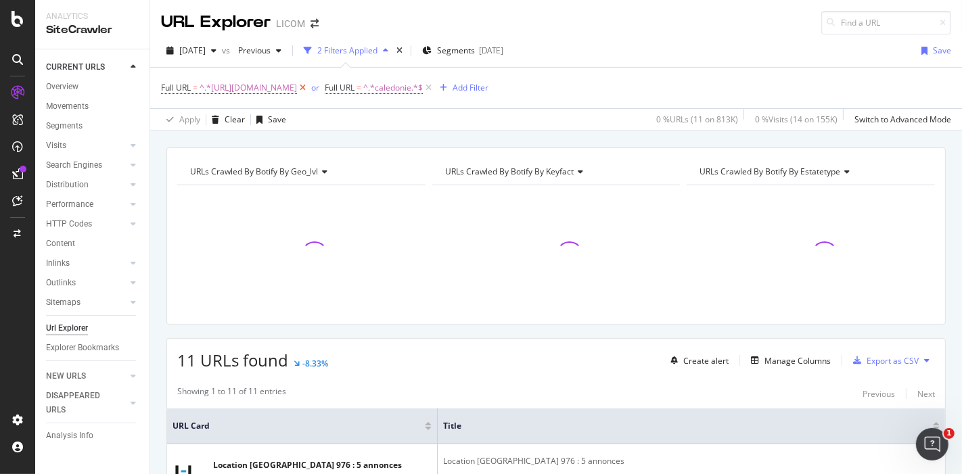
click at [309, 86] on icon at bounding box center [303, 88] width 12 height 14
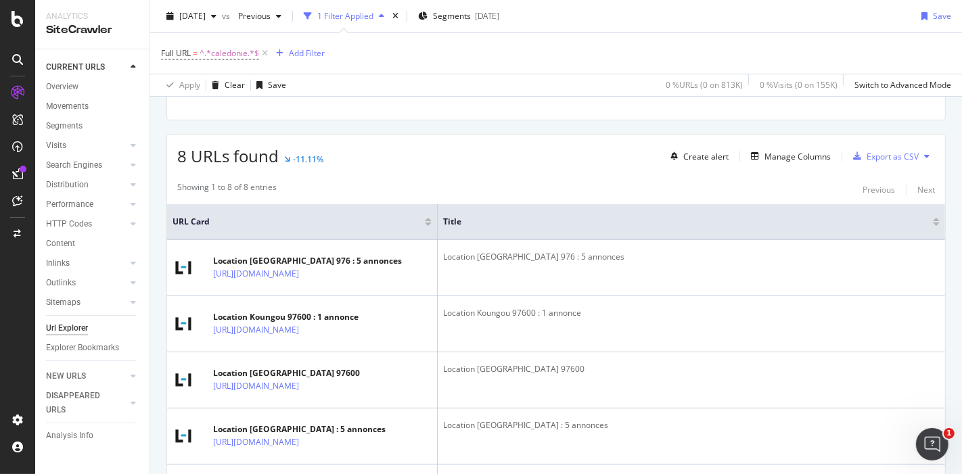
scroll to position [112, 0]
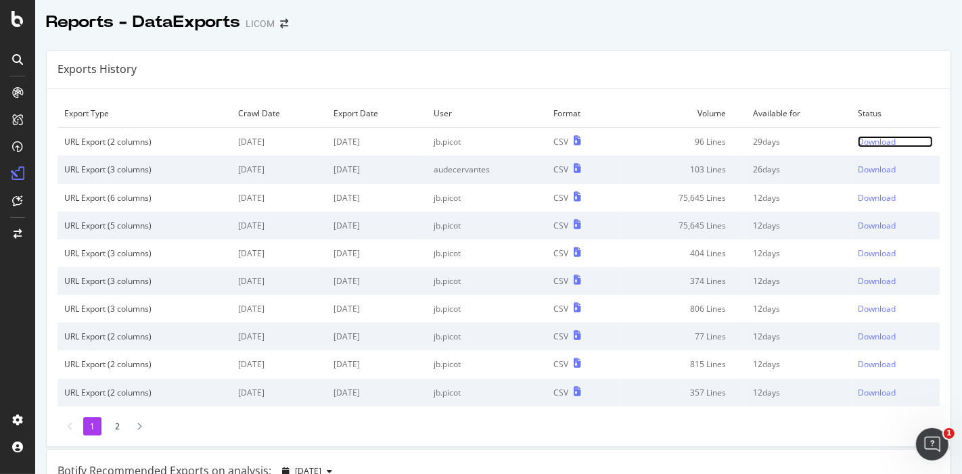
click at [867, 143] on div "Download" at bounding box center [877, 142] width 38 height 12
